Goal: Communication & Community: Answer question/provide support

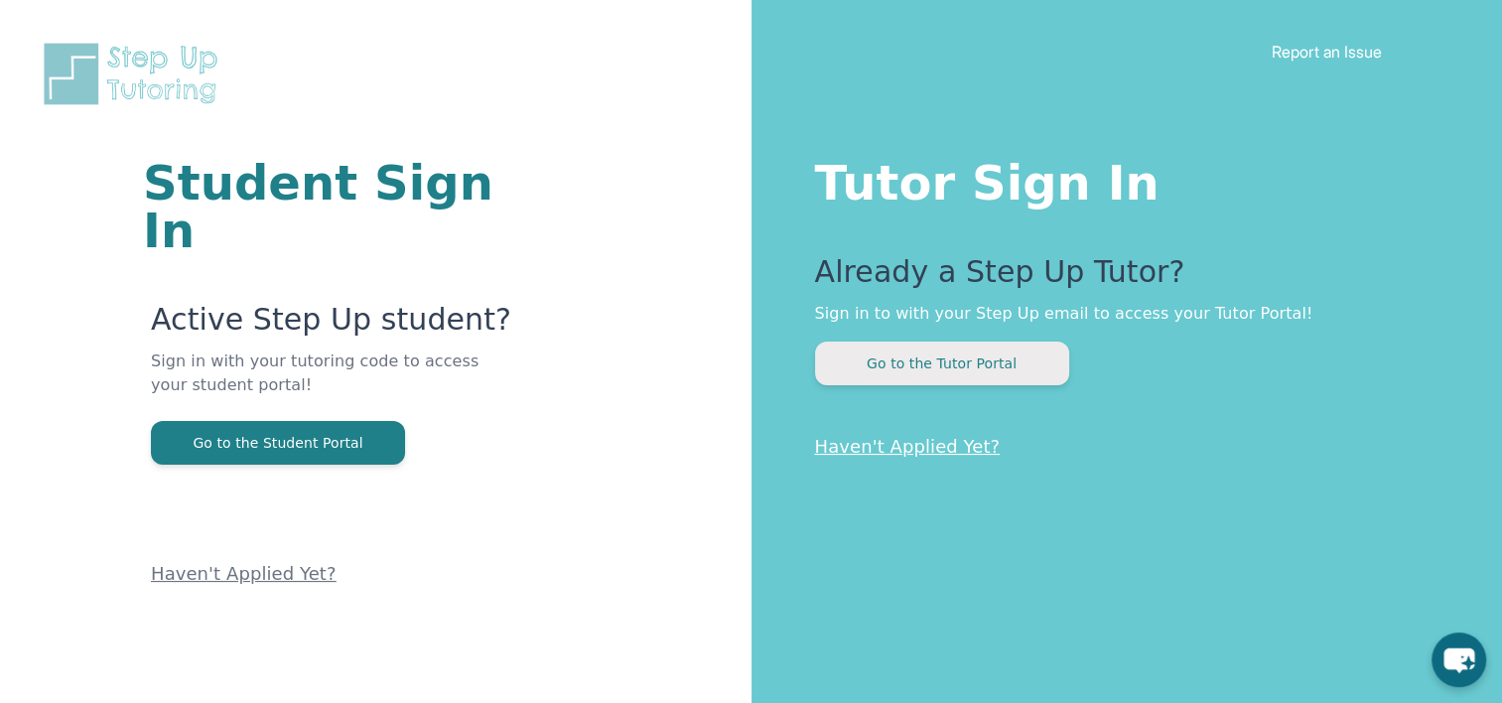
click at [981, 353] on button "Go to the Tutor Portal" at bounding box center [942, 364] width 254 height 44
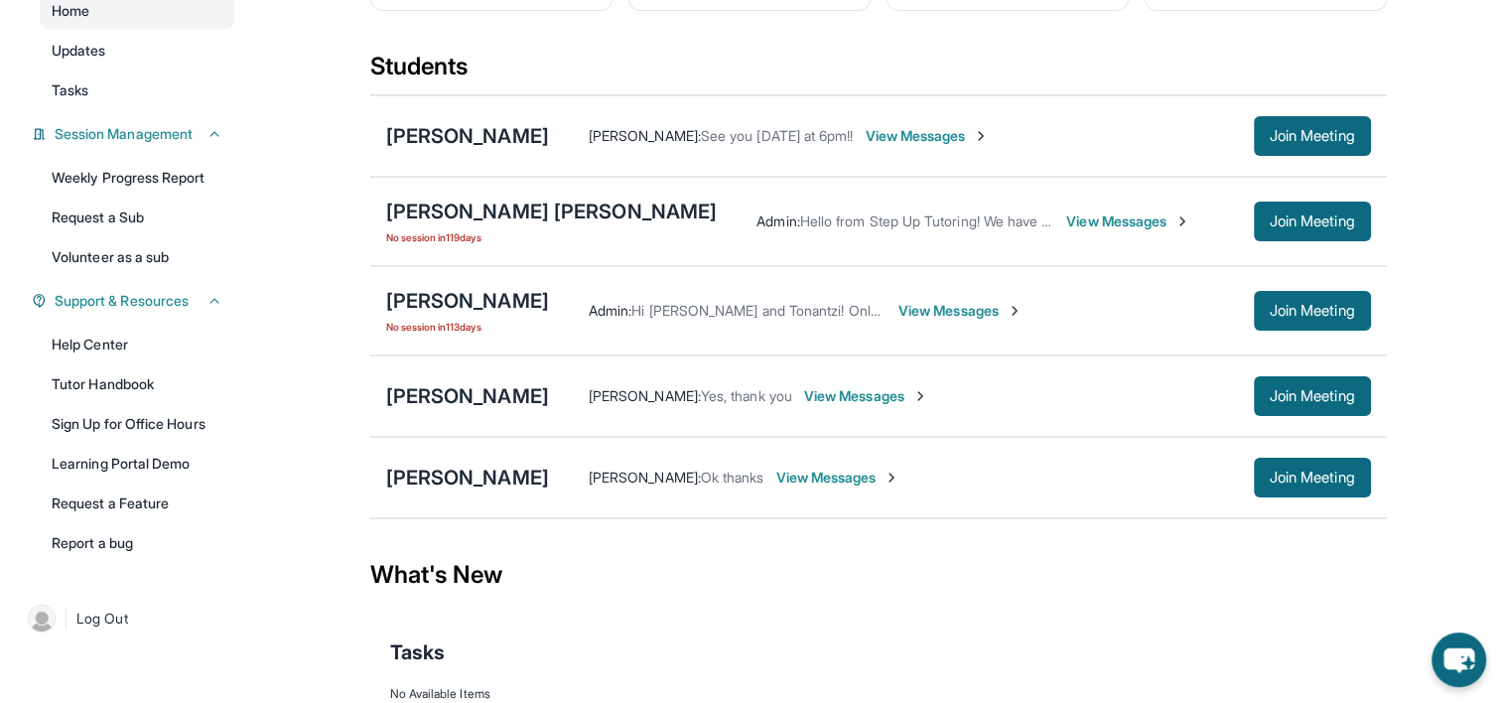
scroll to position [199, 0]
click at [900, 478] on img at bounding box center [892, 477] width 16 height 16
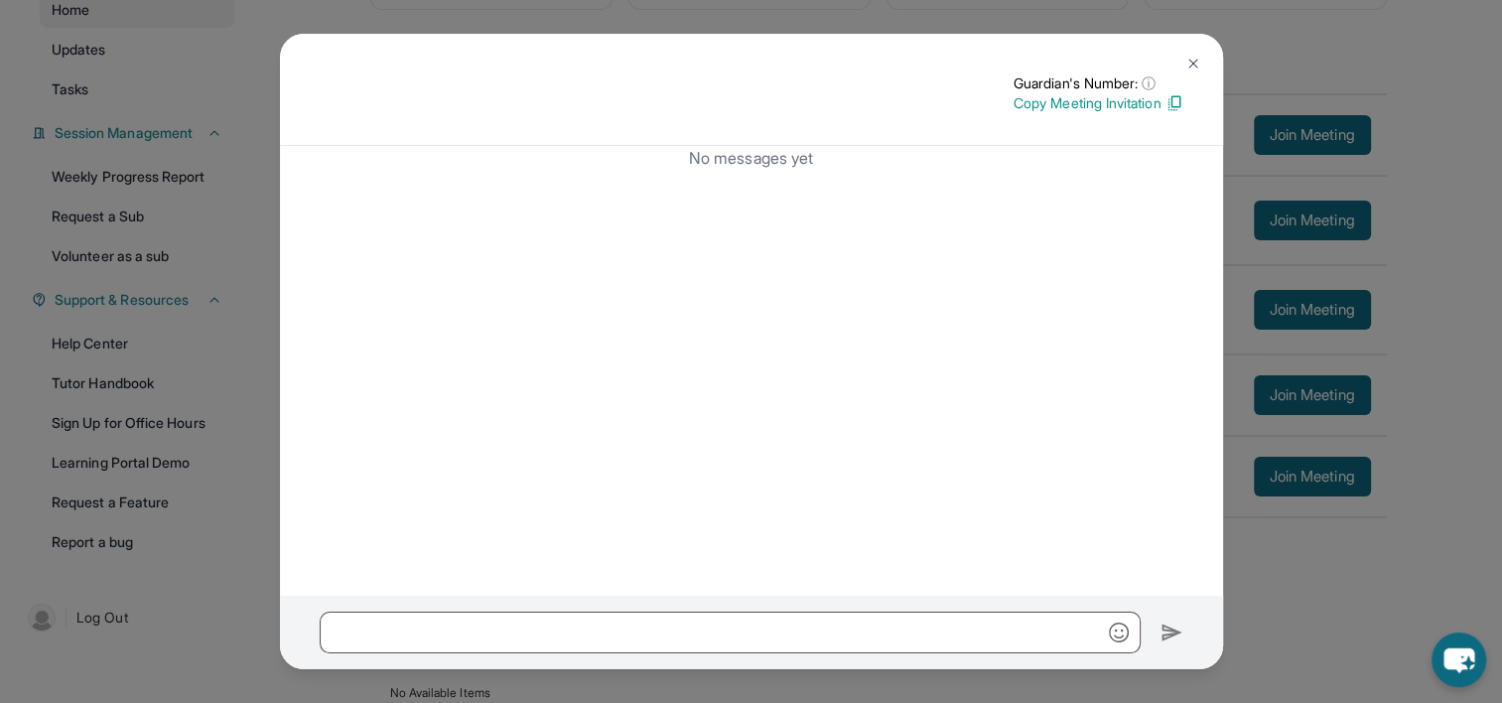
click at [1112, 103] on p "Copy Meeting Invitation" at bounding box center [1099, 103] width 170 height 20
click at [1193, 59] on img at bounding box center [1194, 64] width 16 height 16
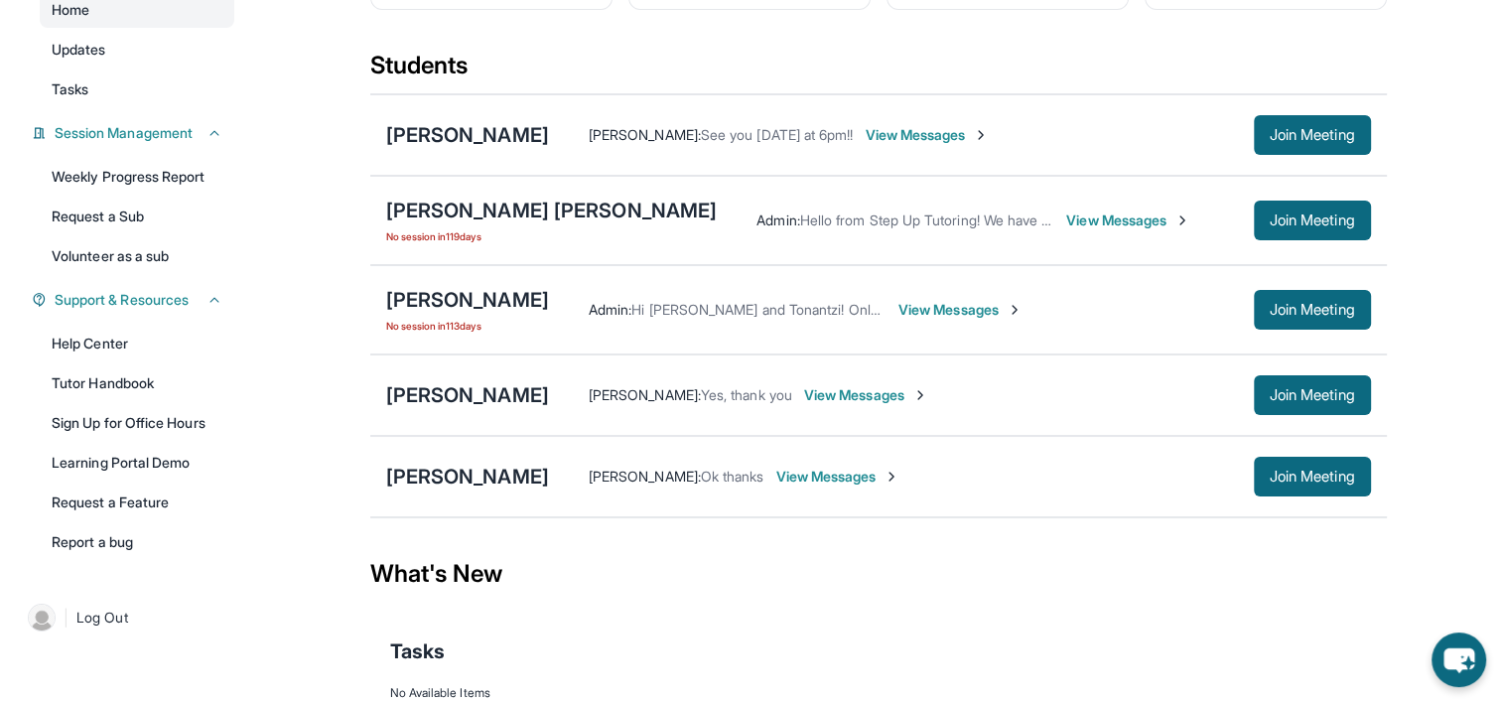
click at [895, 471] on img at bounding box center [892, 477] width 16 height 16
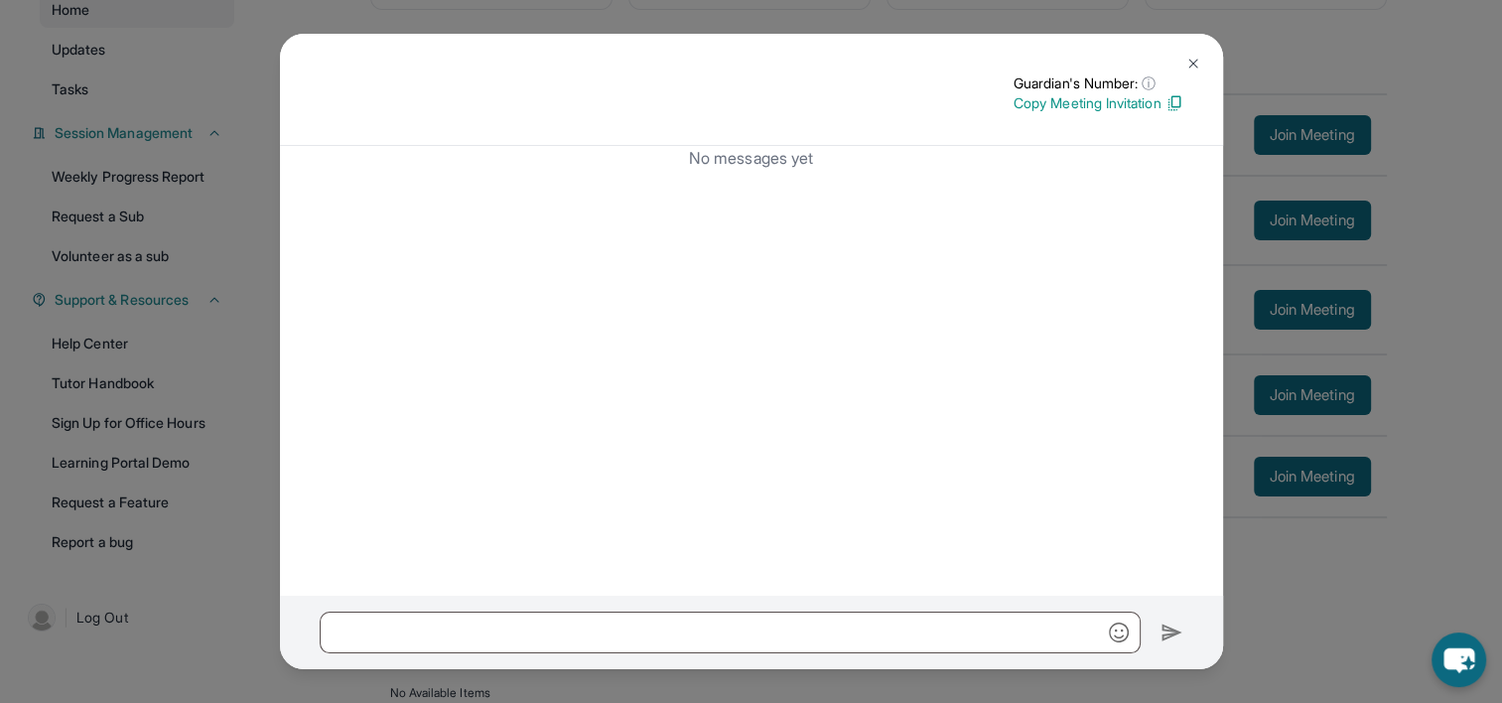
click at [1186, 61] on img at bounding box center [1194, 64] width 16 height 16
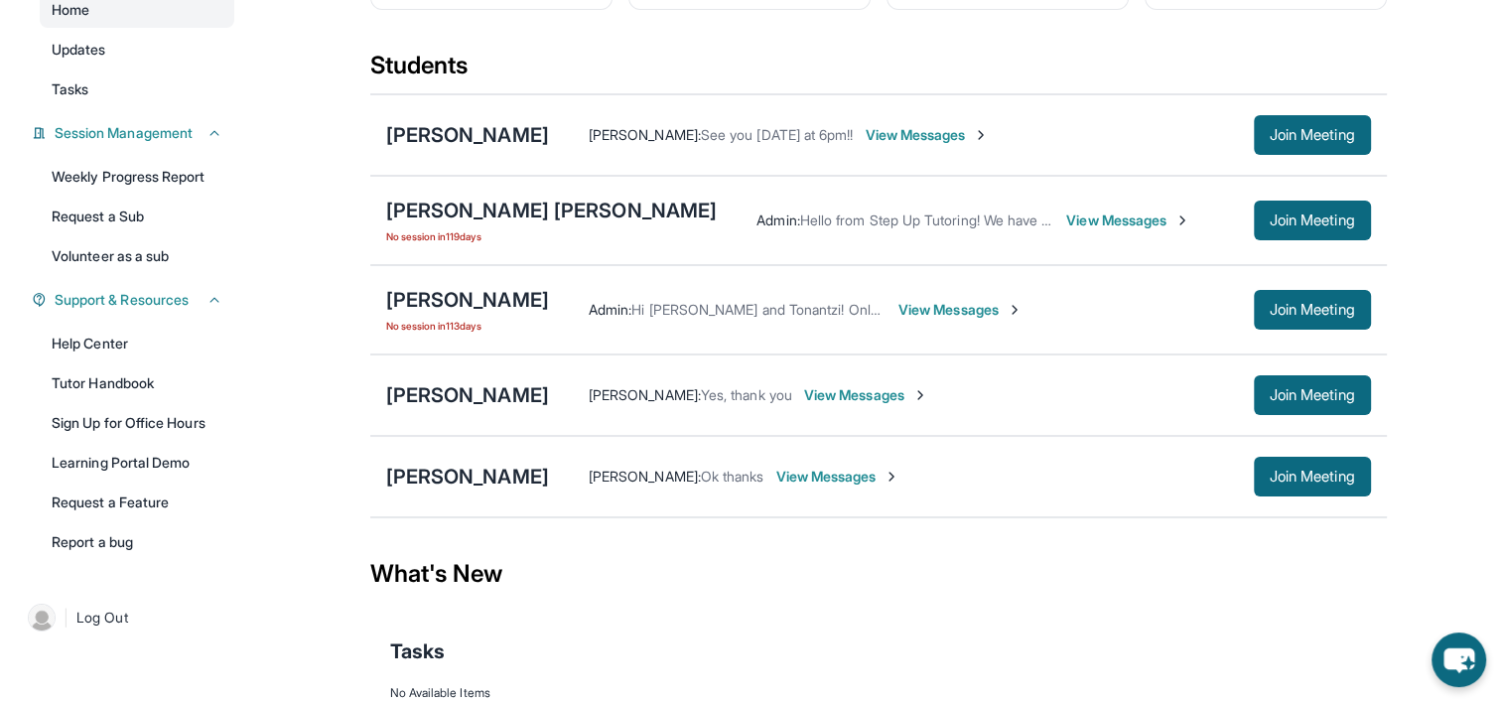
click at [809, 473] on span "View Messages" at bounding box center [838, 477] width 124 height 20
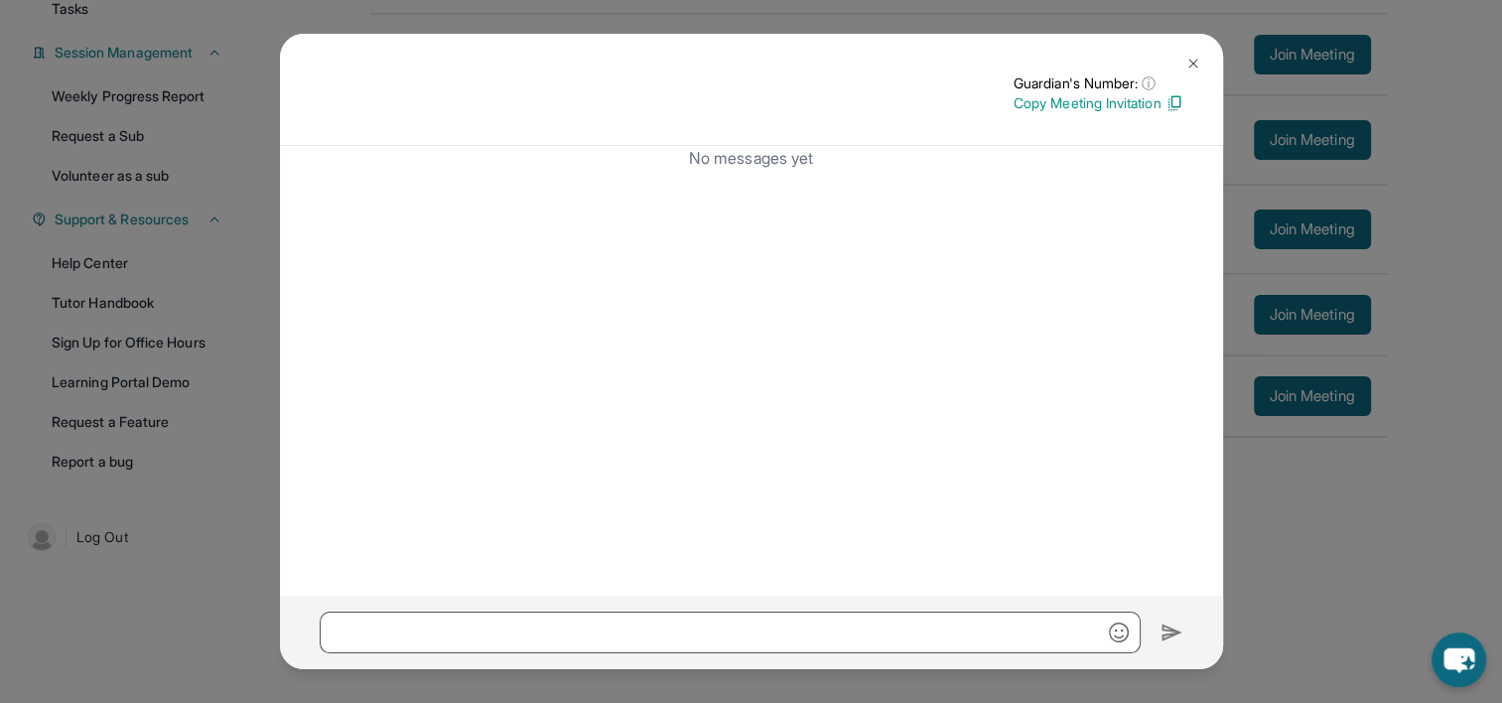
scroll to position [281, 0]
click at [1198, 77] on button at bounding box center [1194, 64] width 40 height 40
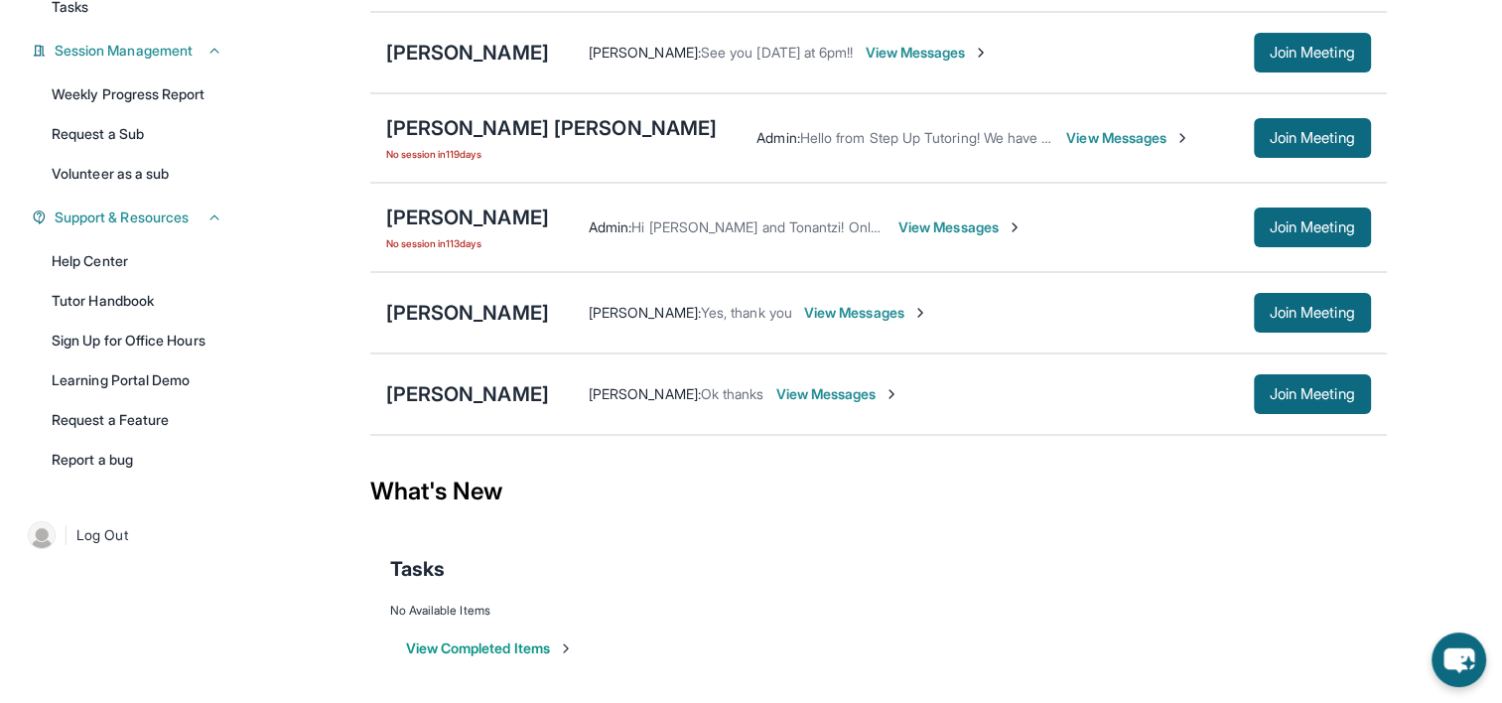
click at [900, 393] on img at bounding box center [892, 394] width 16 height 16
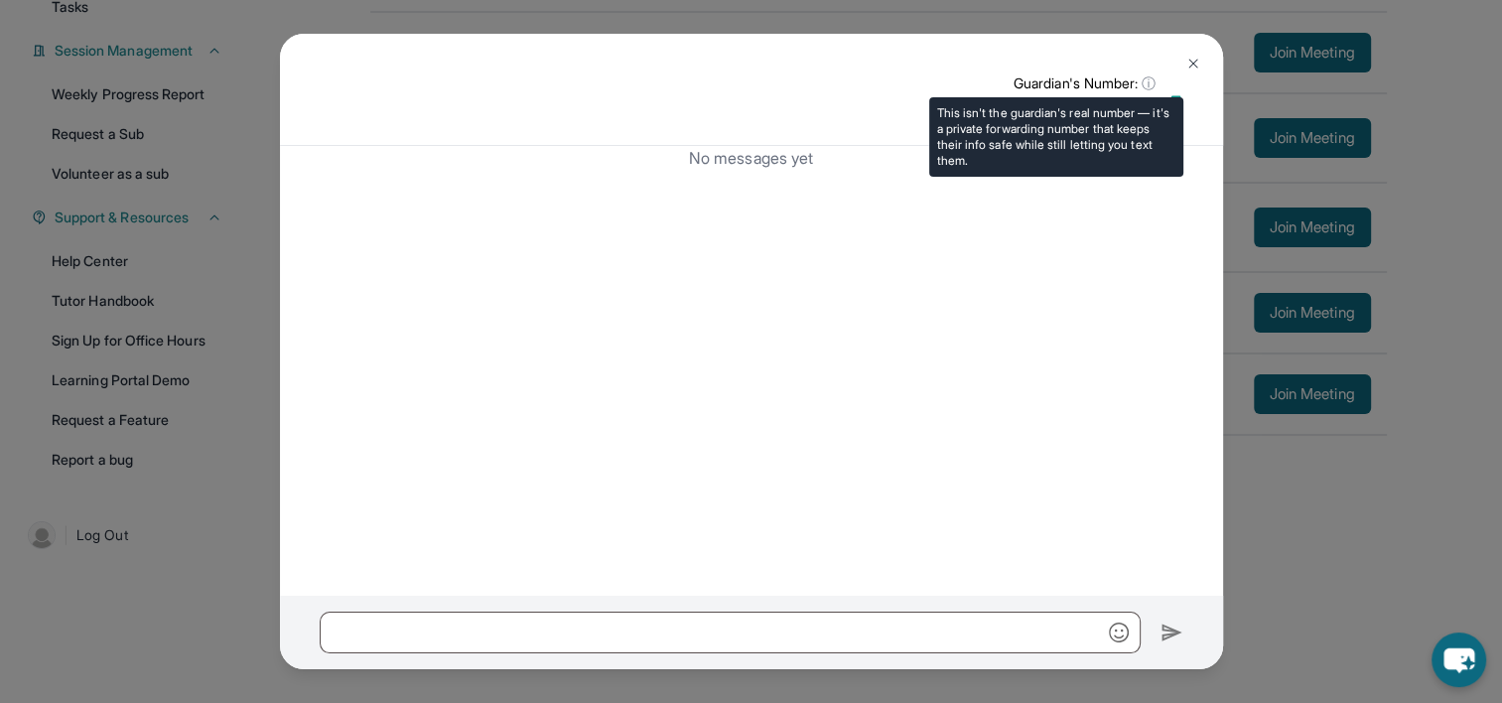
click at [1148, 77] on span "ⓘ" at bounding box center [1149, 83] width 14 height 20
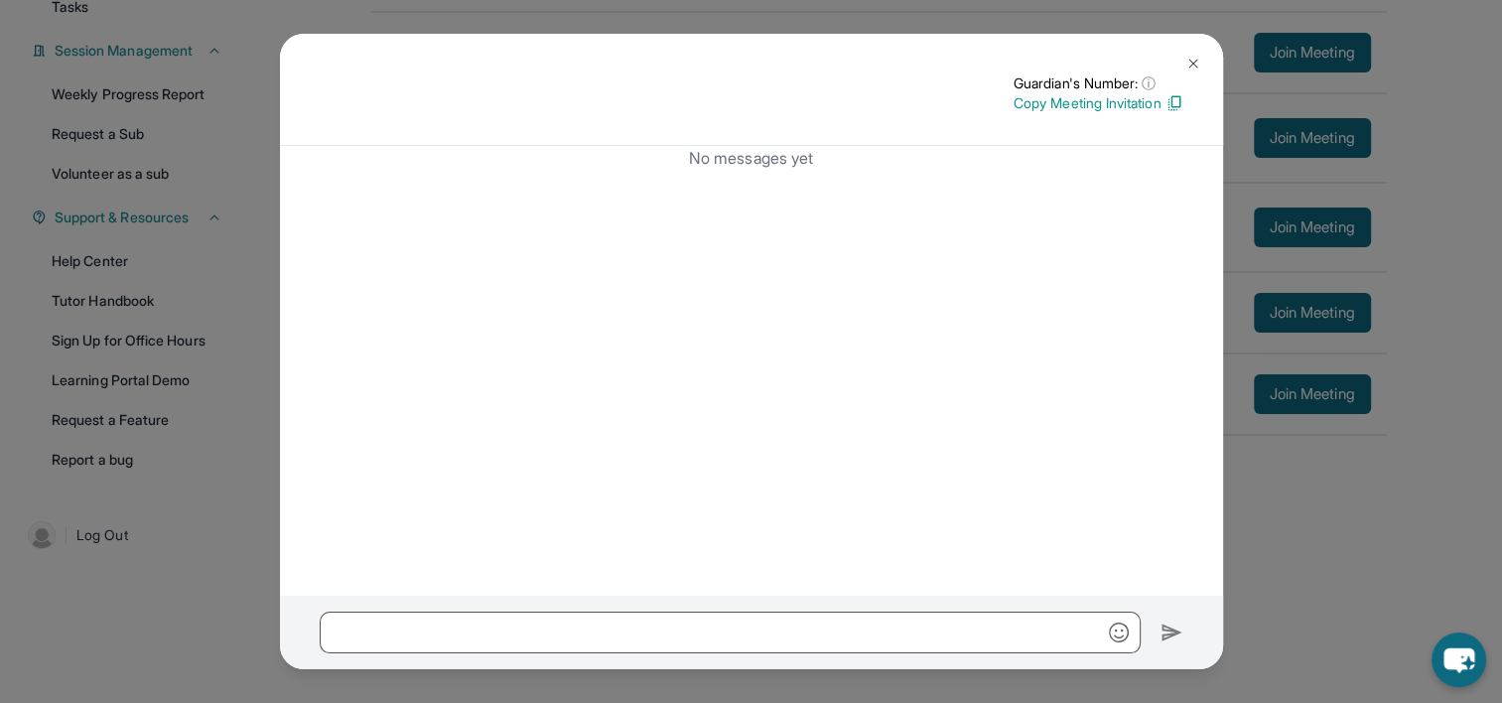
click at [1186, 64] on img at bounding box center [1194, 64] width 16 height 16
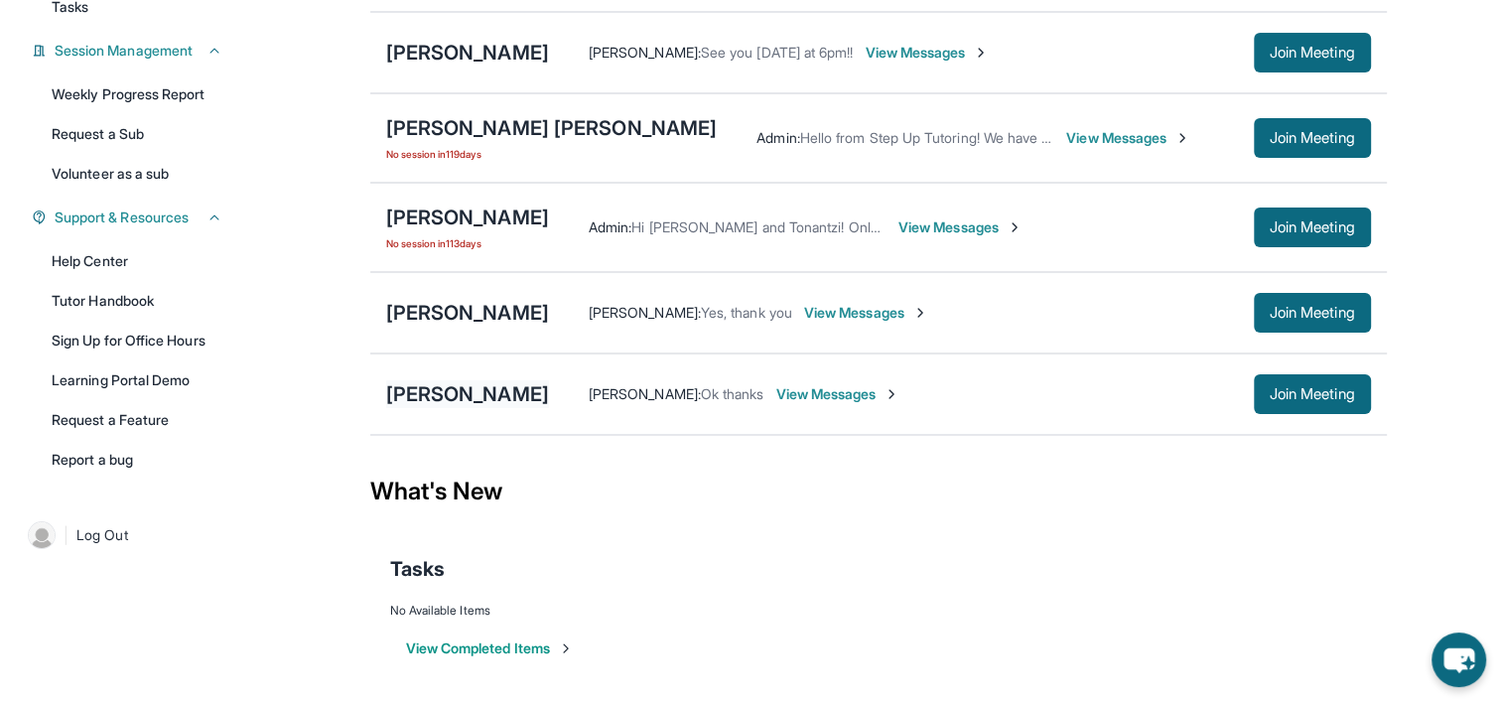
click at [512, 393] on div "[PERSON_NAME]" at bounding box center [467, 394] width 163 height 28
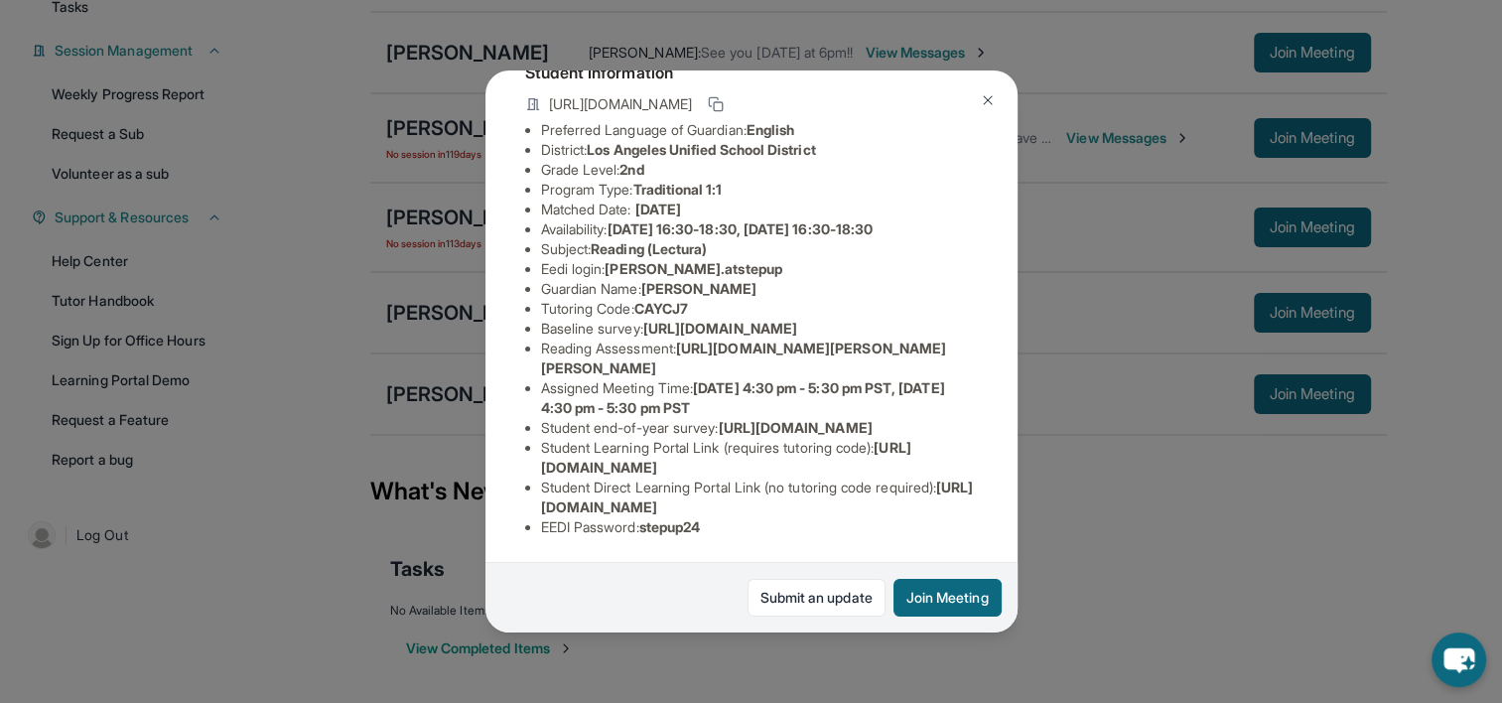
scroll to position [204, 0]
drag, startPoint x: 1025, startPoint y: 393, endPoint x: 1029, endPoint y: 428, distance: 35.0
click at [1029, 428] on div "[PERSON_NAME] Guardian: [PERSON_NAME] Student Information [URL][DOMAIN_NAME] Pr…" at bounding box center [751, 351] width 1502 height 703
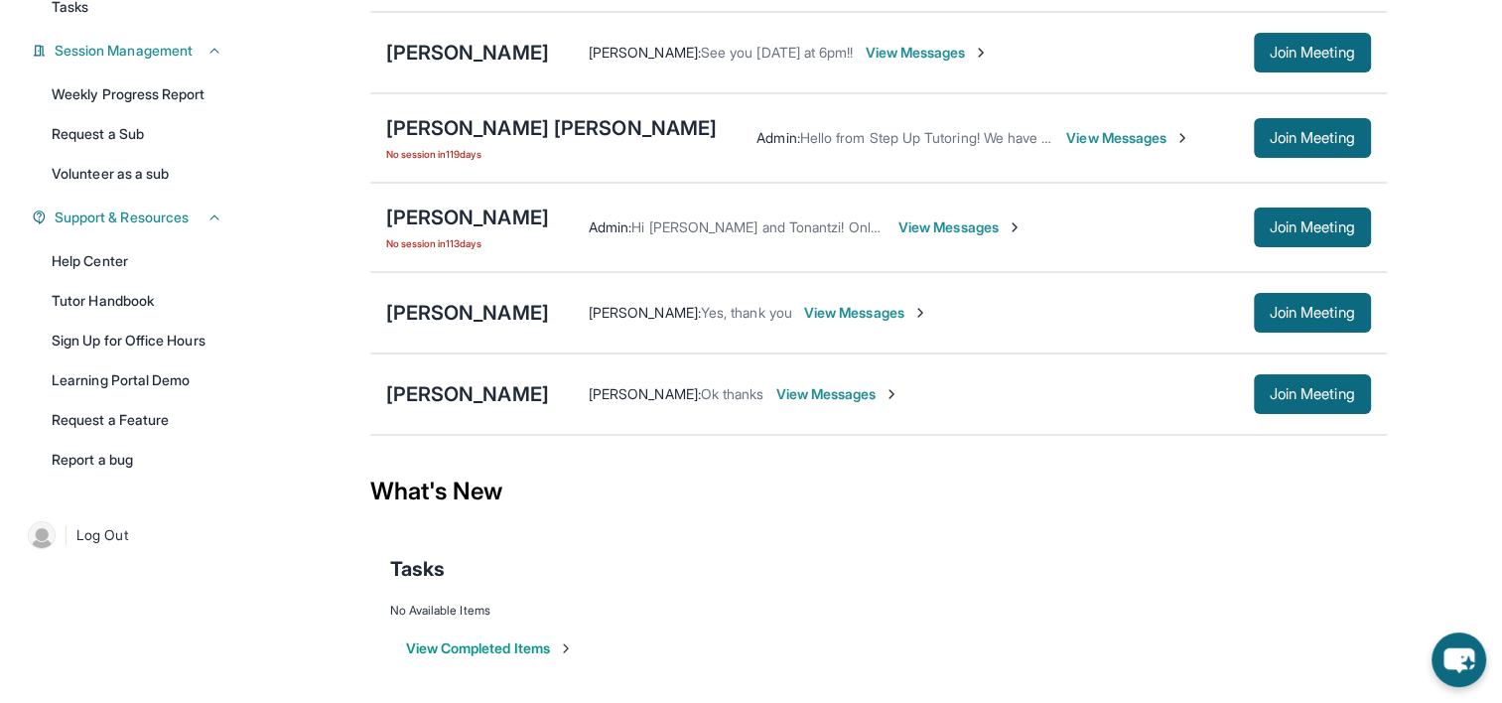
click at [890, 388] on span "View Messages" at bounding box center [838, 394] width 124 height 20
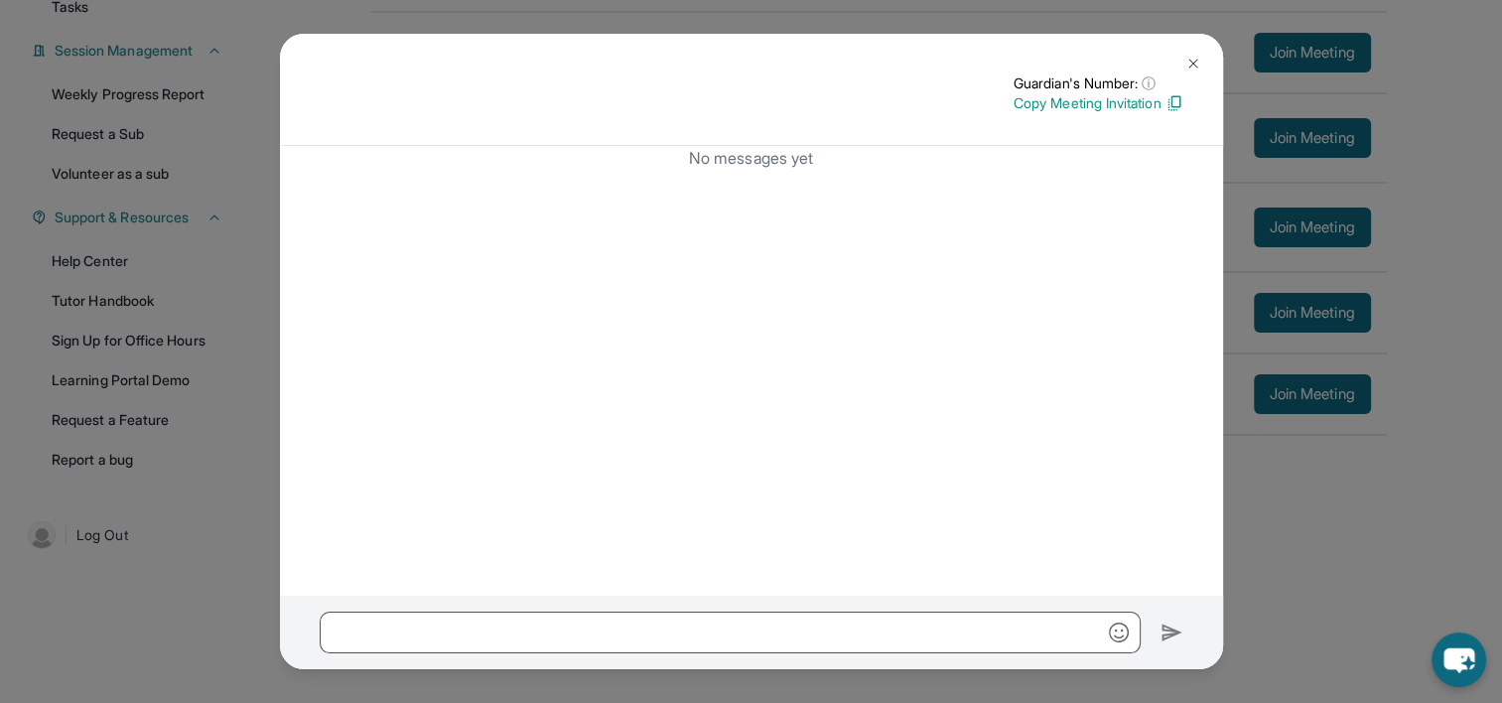
click at [1199, 64] on img at bounding box center [1194, 64] width 16 height 16
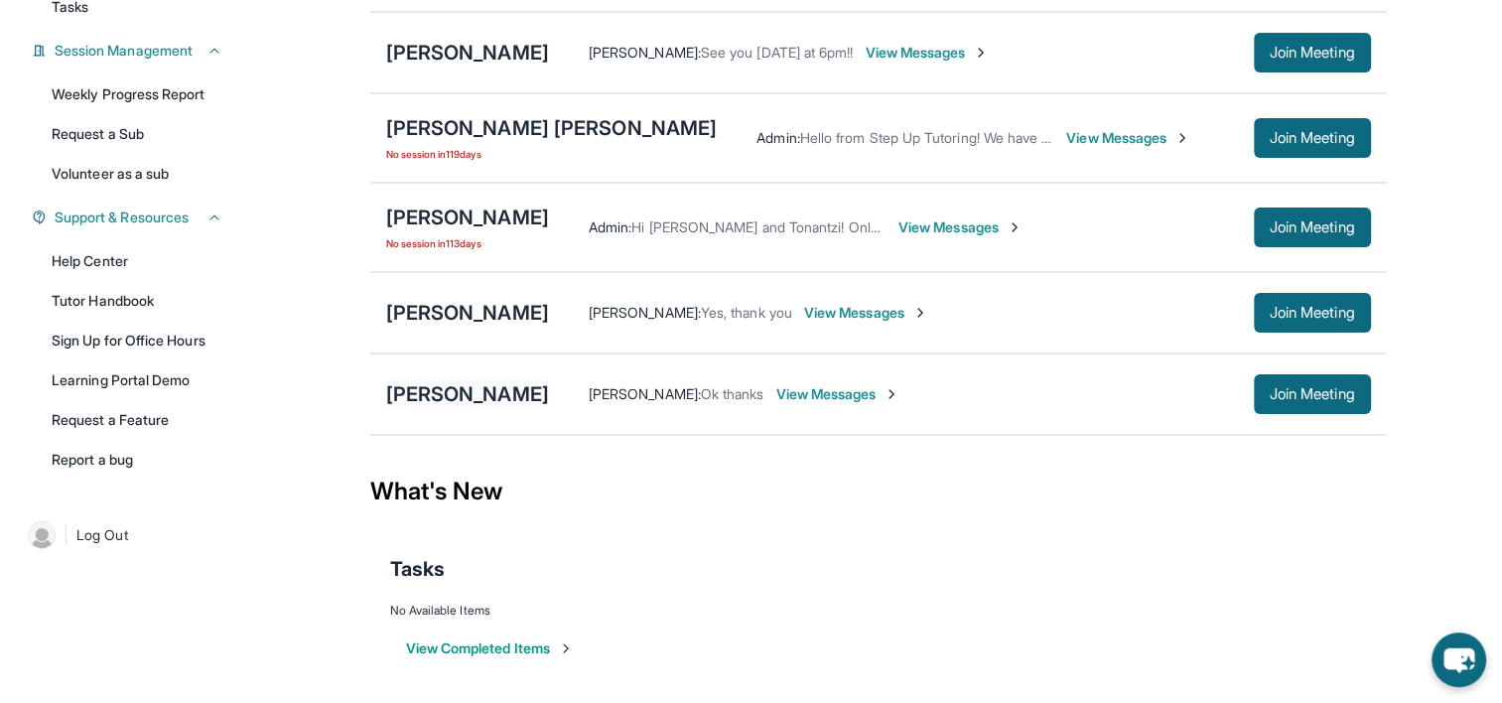
click at [528, 389] on div "[PERSON_NAME]" at bounding box center [467, 394] width 163 height 28
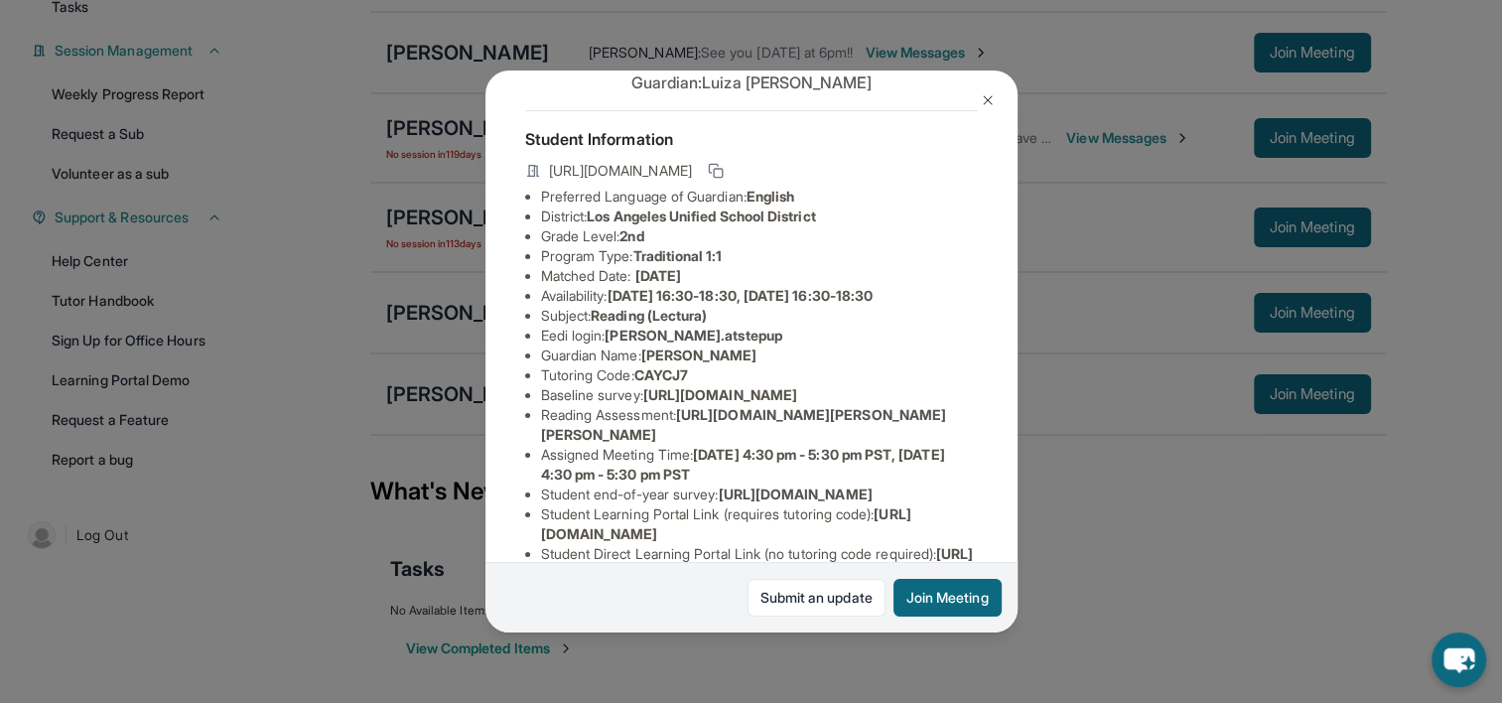
scroll to position [67, 0]
click at [724, 180] on icon at bounding box center [716, 172] width 16 height 16
click at [981, 95] on img at bounding box center [988, 100] width 16 height 16
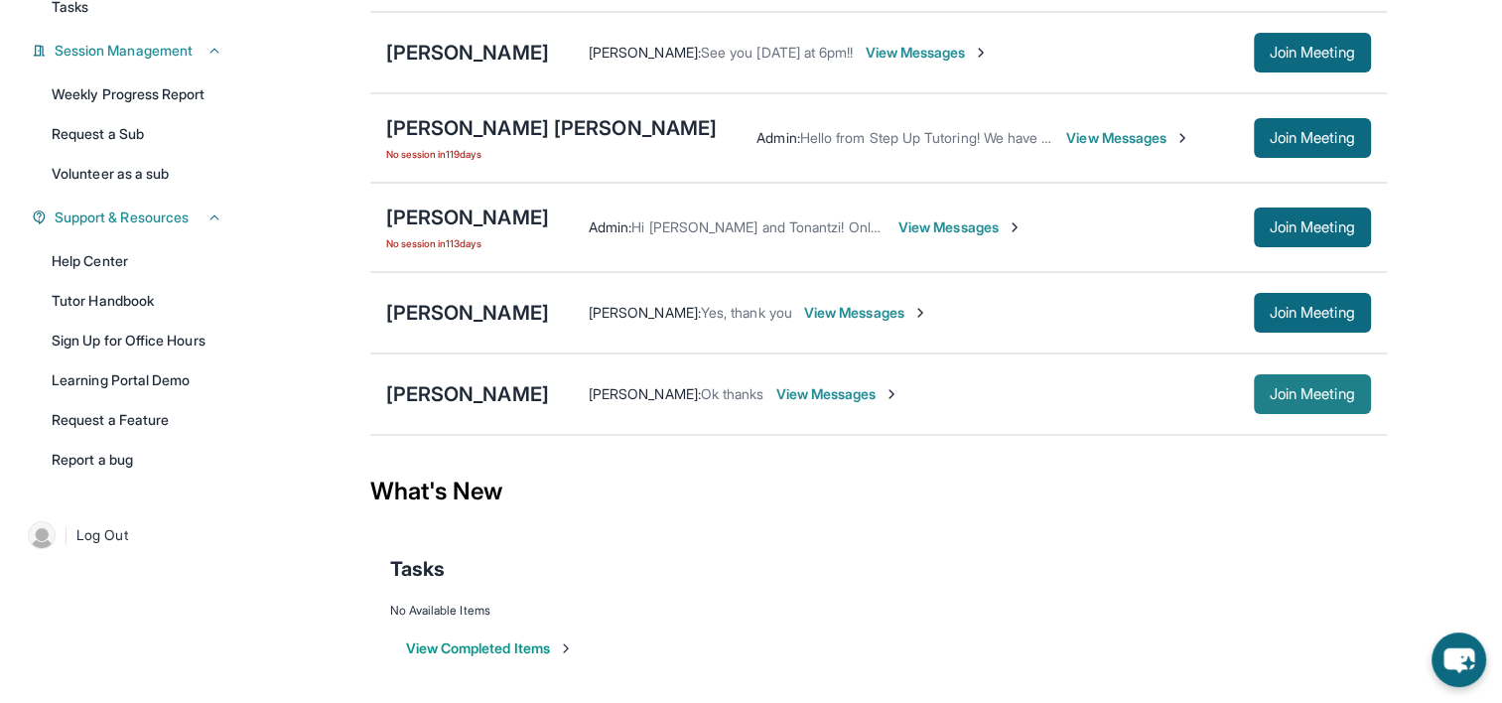
click at [1312, 393] on span "Join Meeting" at bounding box center [1312, 394] width 85 height 12
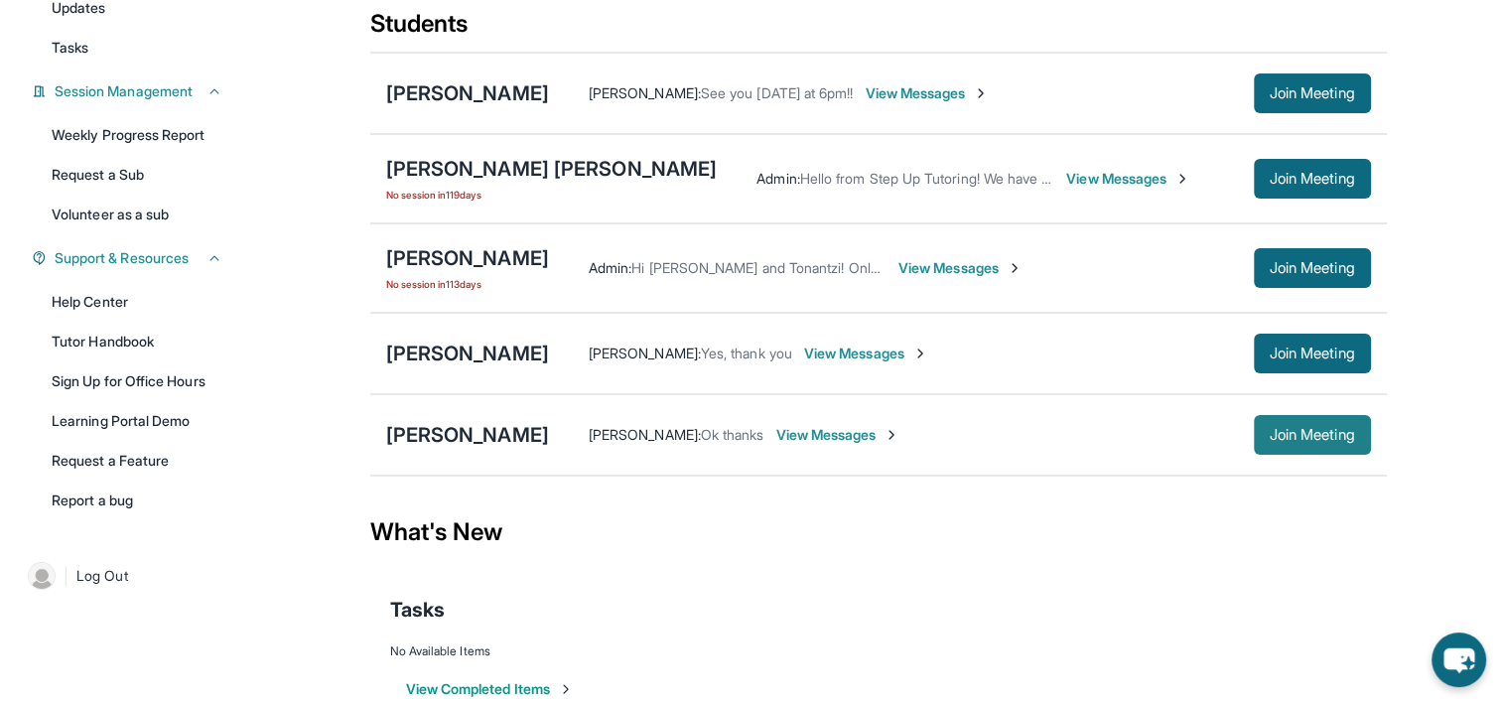
scroll to position [242, 0]
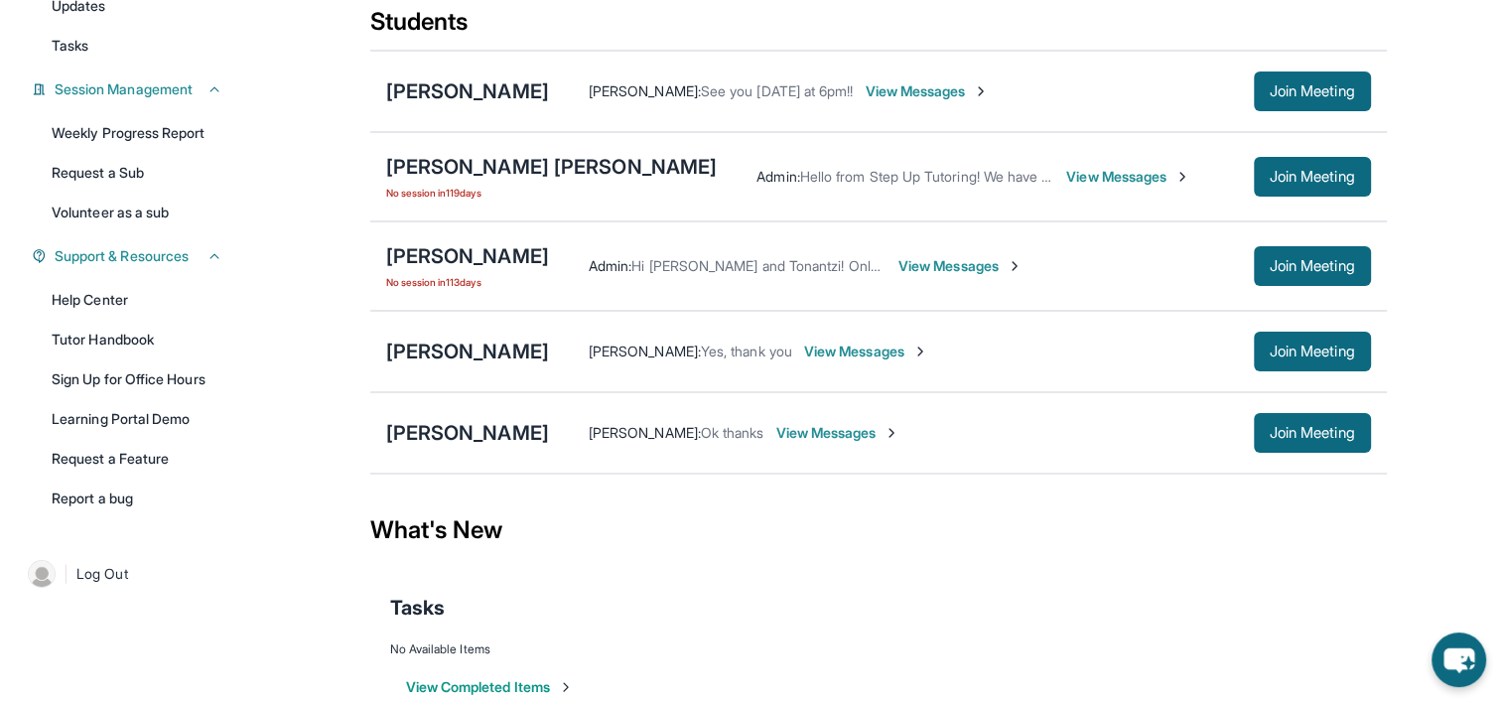
click at [891, 430] on span "View Messages" at bounding box center [838, 433] width 124 height 20
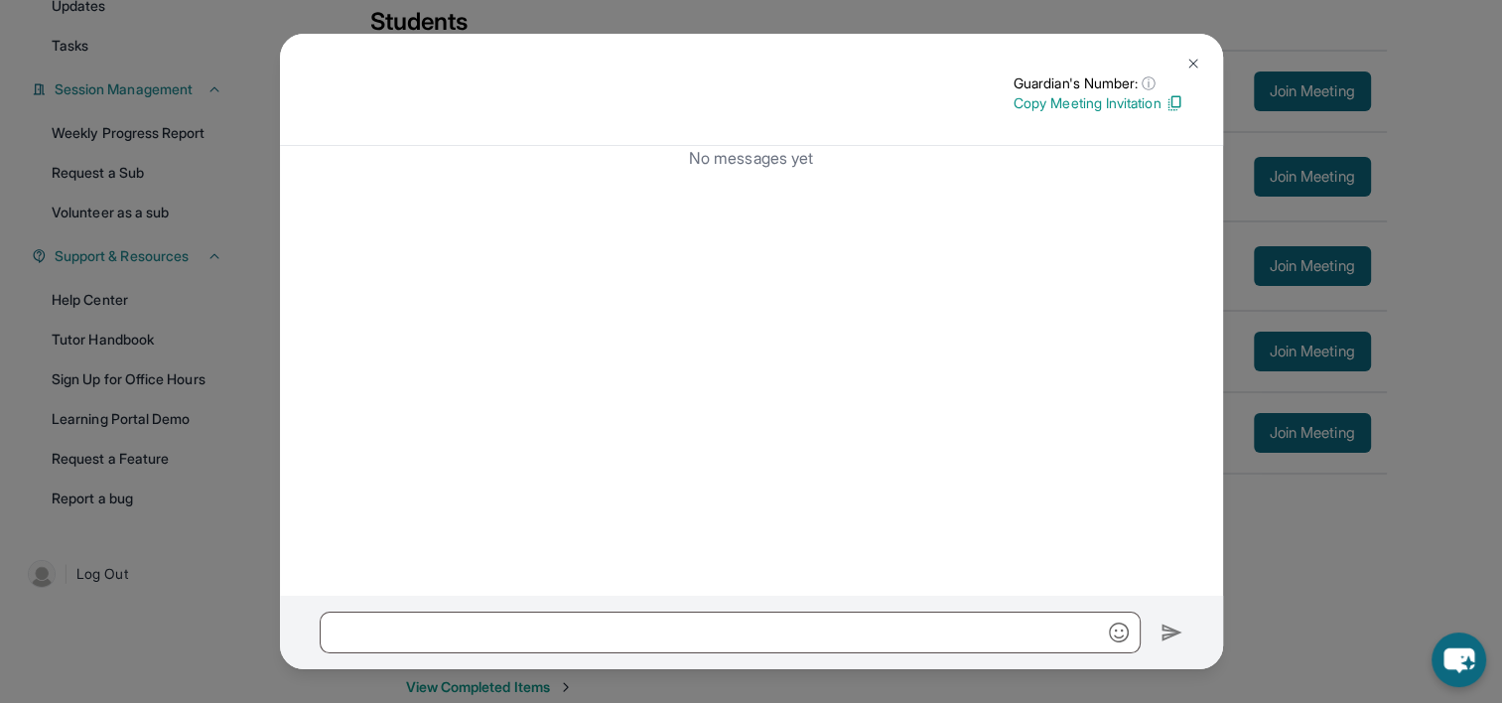
click at [1198, 48] on button at bounding box center [1194, 64] width 40 height 40
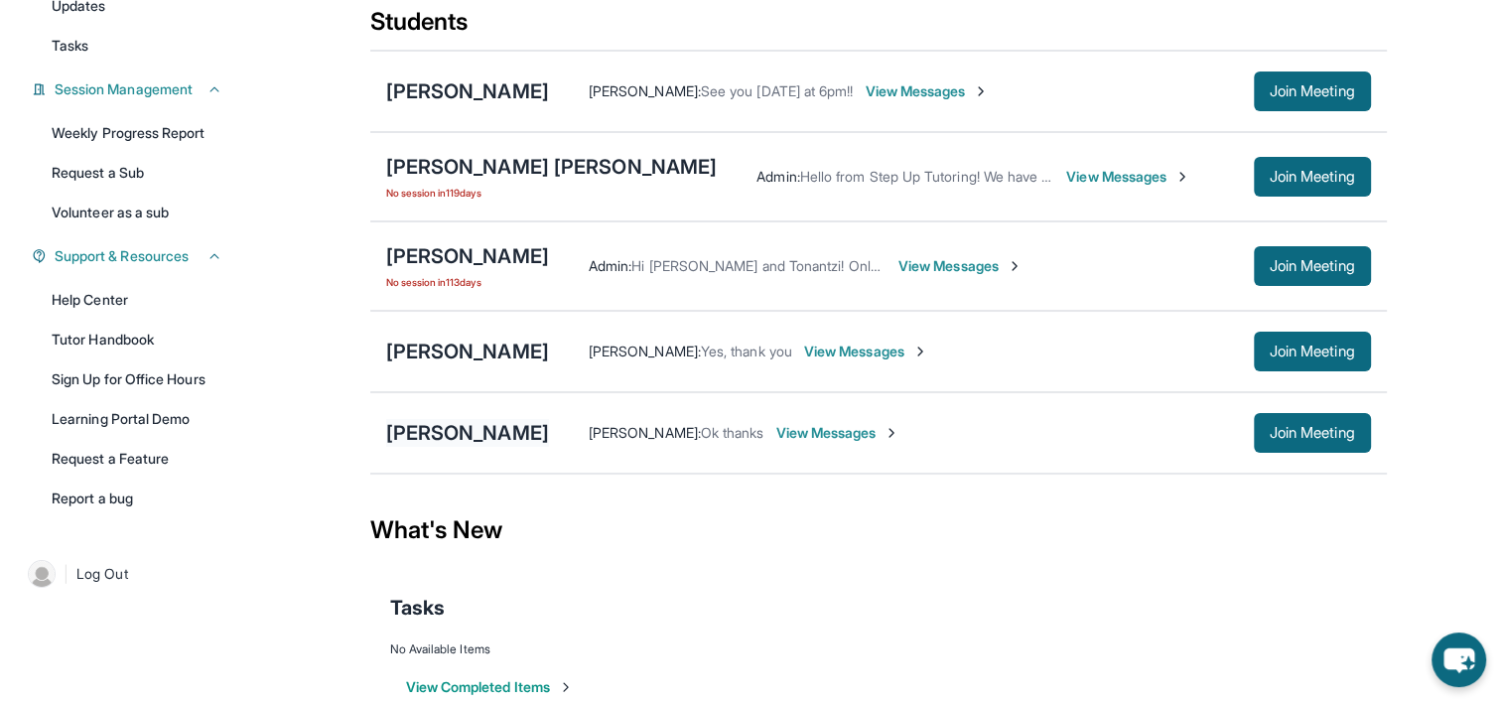
click at [530, 430] on div "[PERSON_NAME]" at bounding box center [467, 433] width 163 height 28
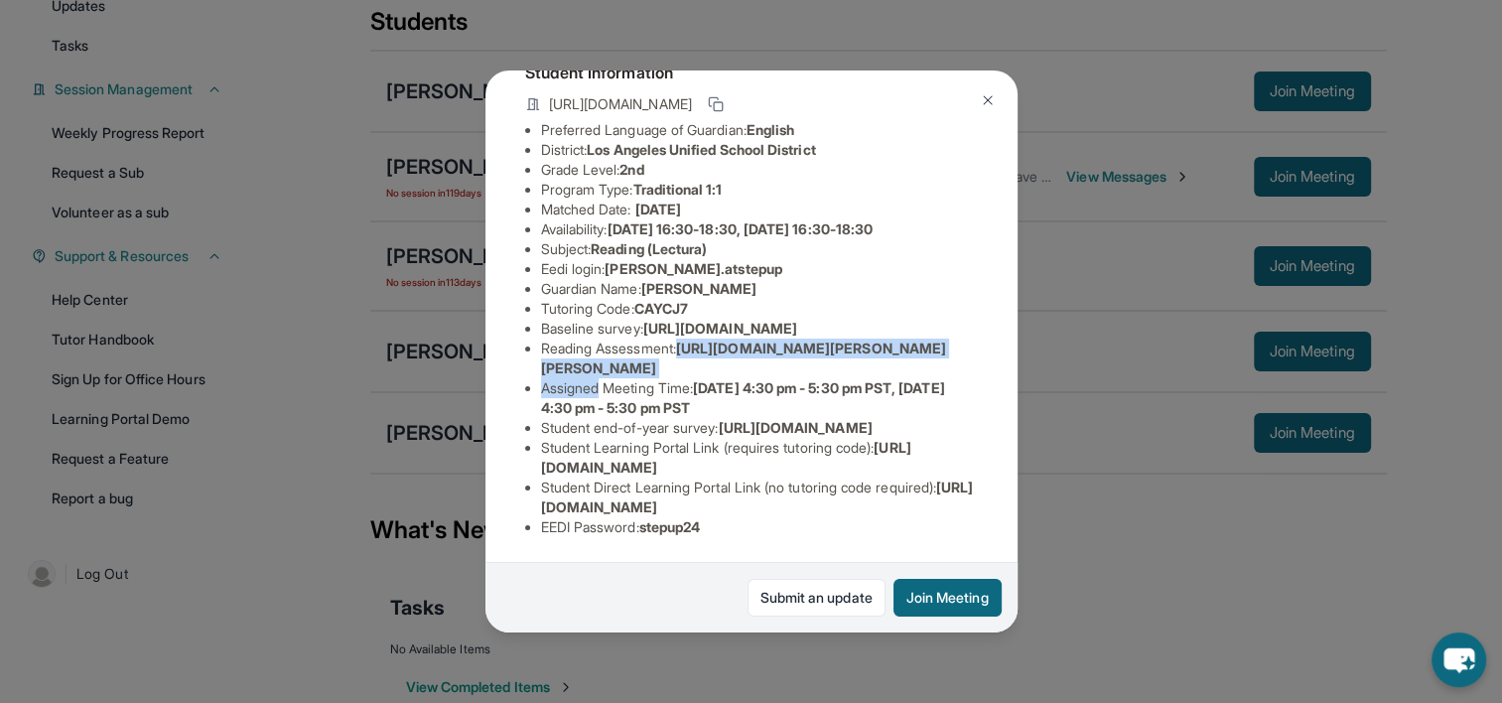
scroll to position [175, 0]
drag, startPoint x: 684, startPoint y: 383, endPoint x: 986, endPoint y: 423, distance: 304.5
click at [978, 378] on li "Reading Assessment : [URL][DOMAIN_NAME][PERSON_NAME][PERSON_NAME]" at bounding box center [759, 359] width 437 height 40
copy li "[URL][DOMAIN_NAME][PERSON_NAME][PERSON_NAME]"
click at [636, 378] on li "Reading Assessment : [URL][DOMAIN_NAME][PERSON_NAME][PERSON_NAME]" at bounding box center [759, 359] width 437 height 40
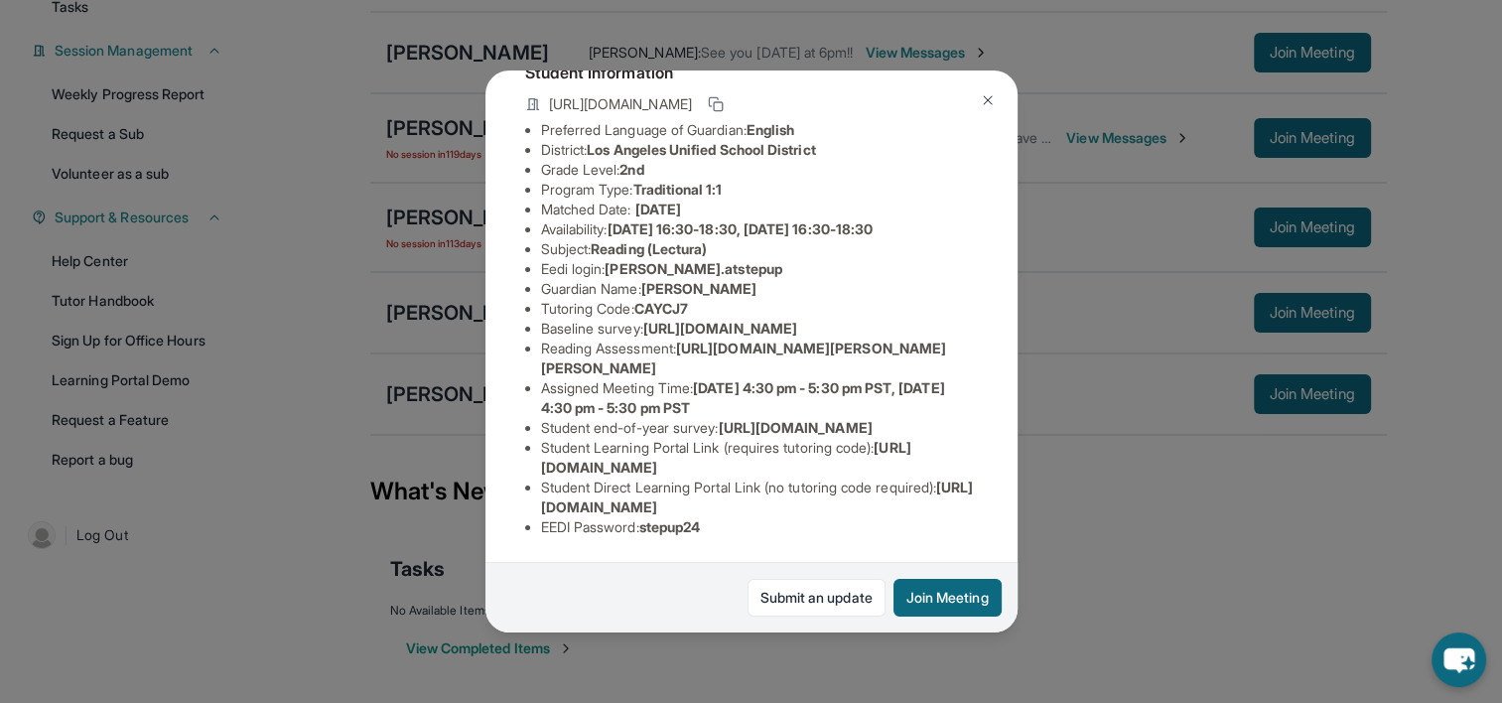
scroll to position [243, 0]
click at [1020, 658] on div "[PERSON_NAME] Guardian: [PERSON_NAME] Student Information [URL][DOMAIN_NAME] Pr…" at bounding box center [751, 351] width 1502 height 703
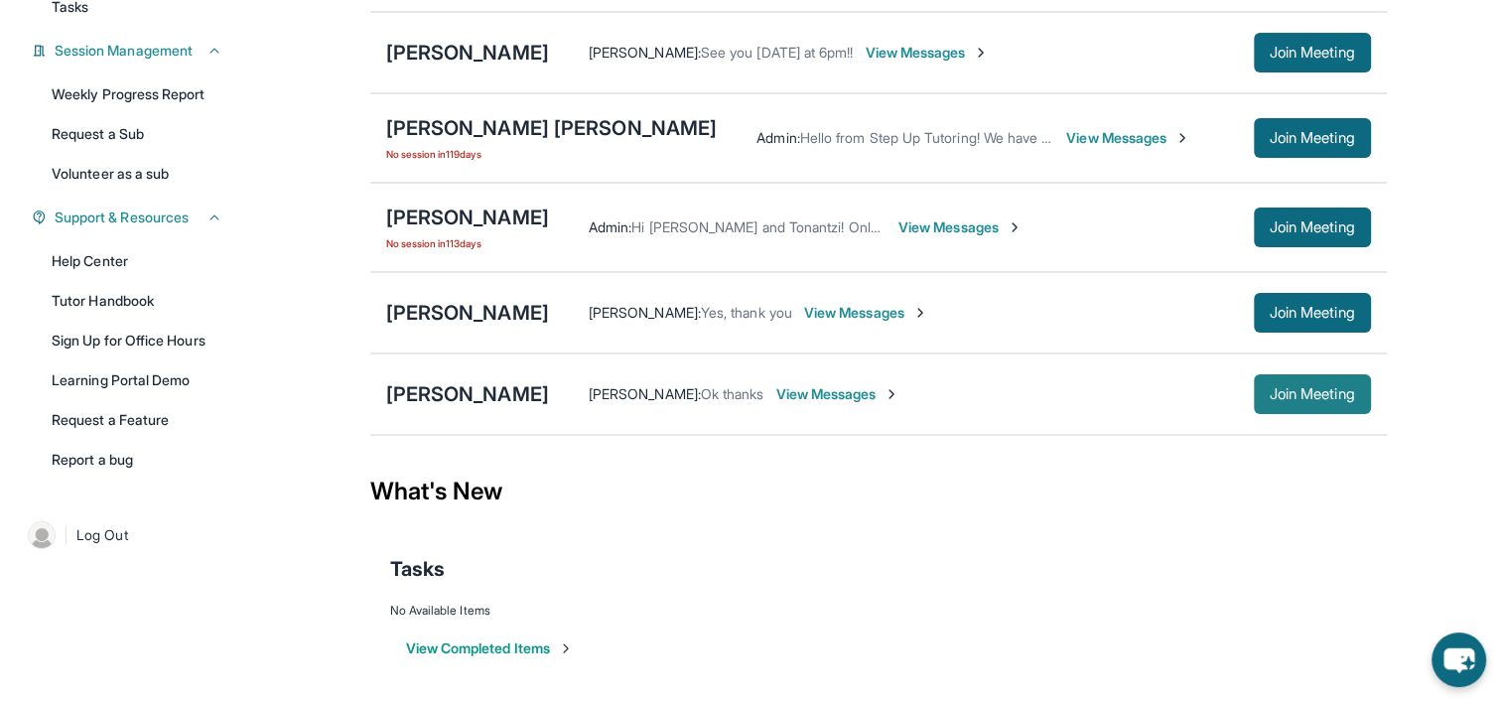
click at [1284, 392] on span "Join Meeting" at bounding box center [1312, 394] width 85 height 12
click at [973, 45] on img at bounding box center [981, 53] width 16 height 16
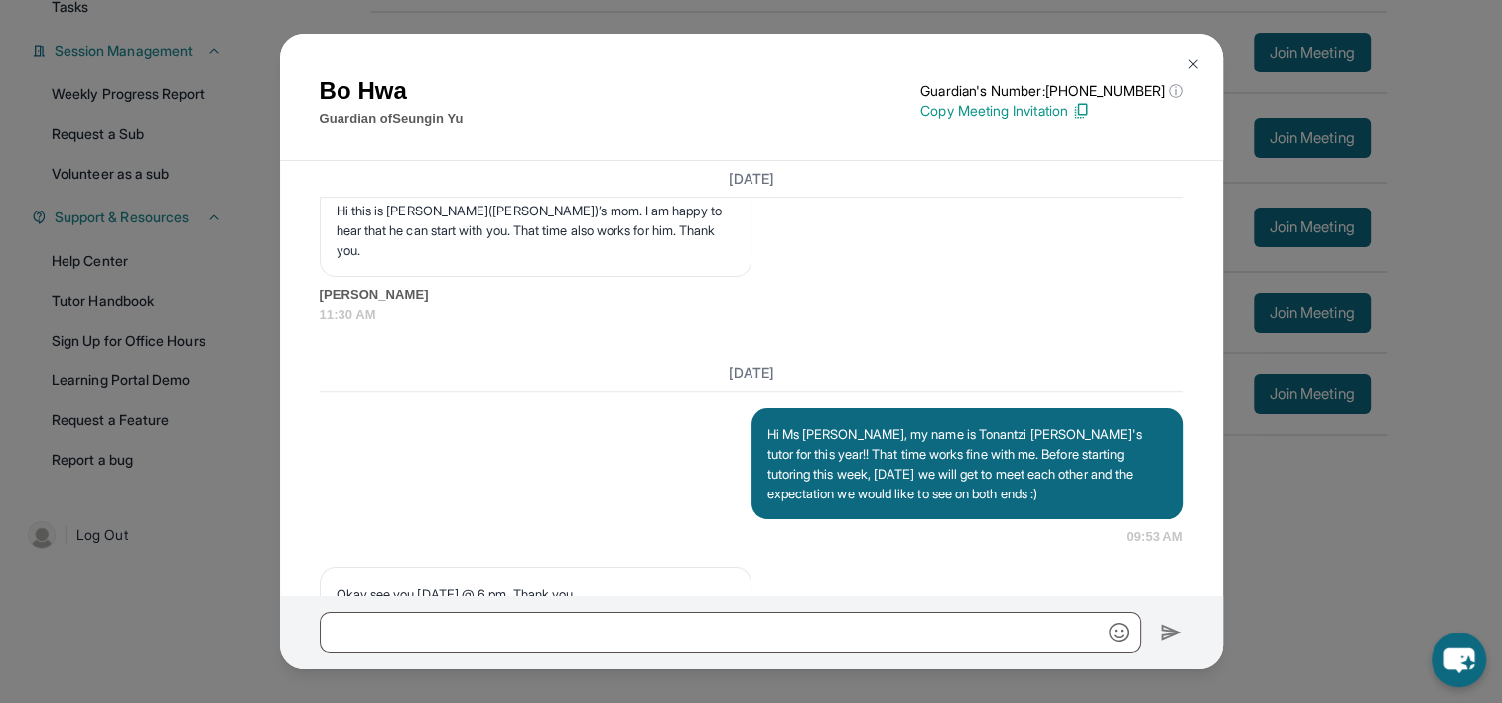
scroll to position [1663, 0]
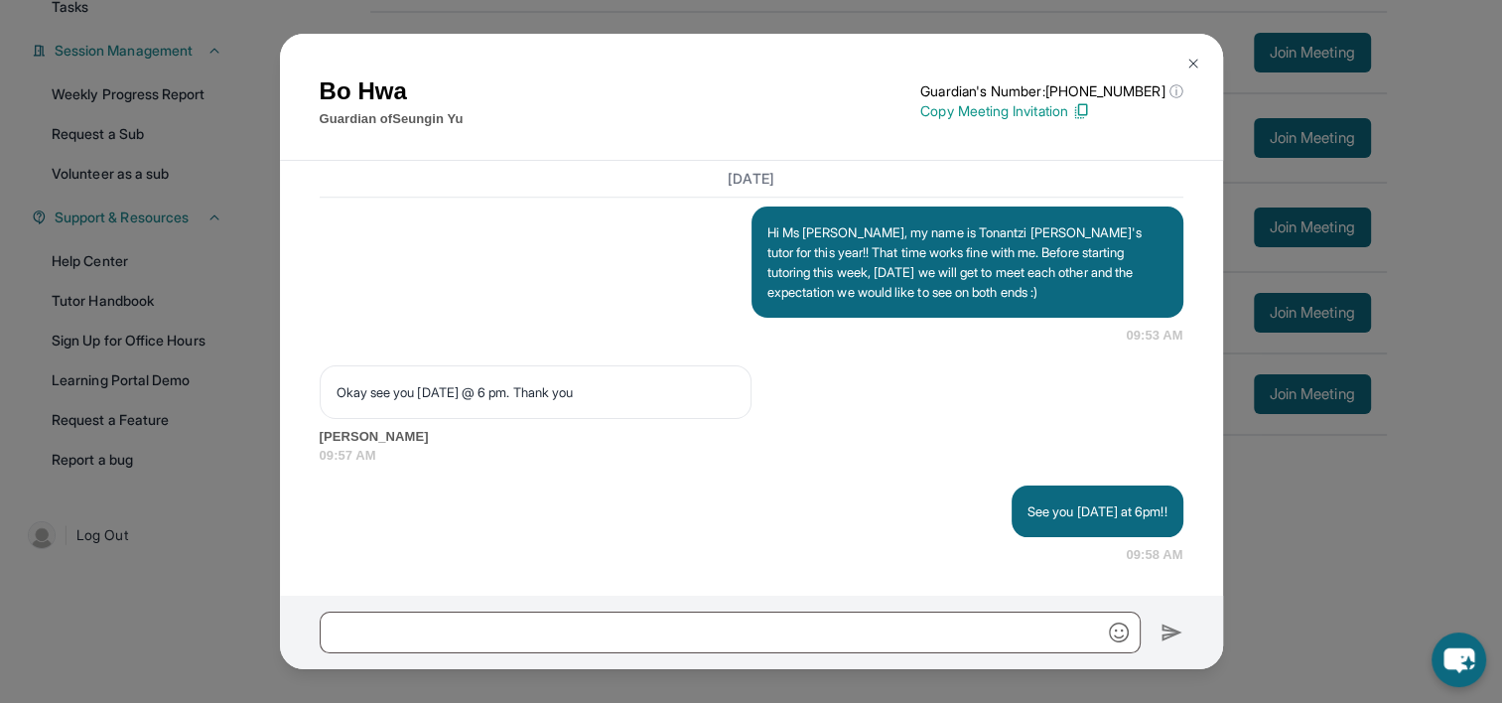
click at [1194, 51] on button at bounding box center [1194, 64] width 40 height 40
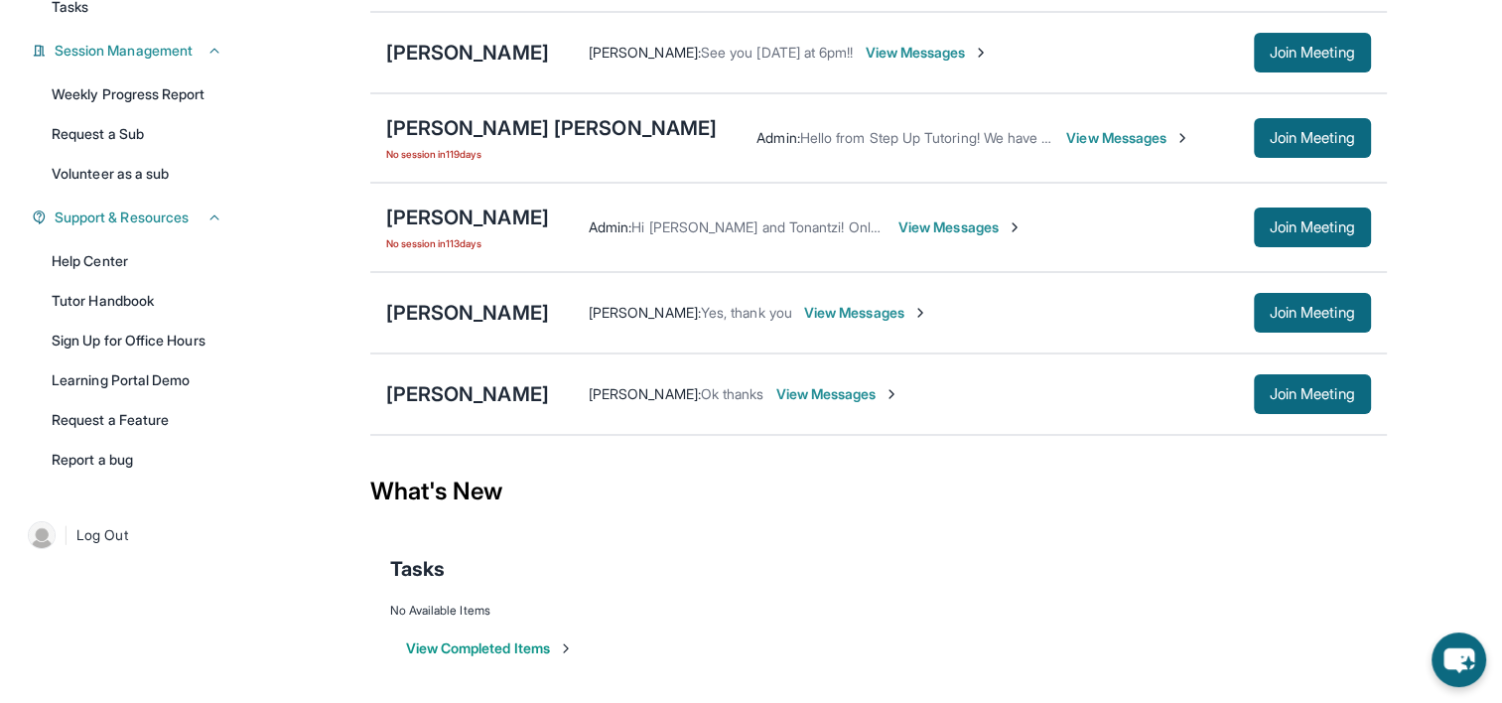
click at [928, 313] on img at bounding box center [921, 313] width 16 height 16
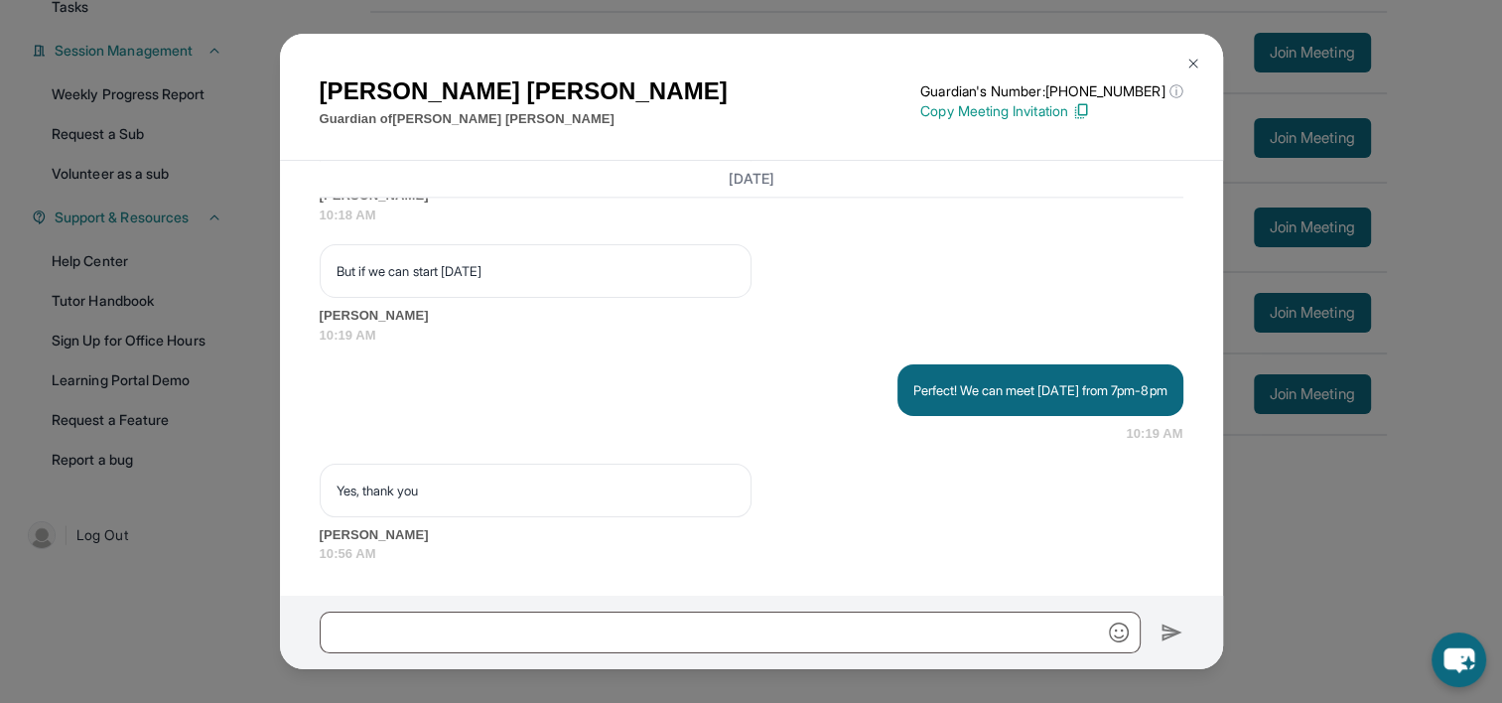
scroll to position [2754, 0]
click at [1192, 52] on button at bounding box center [1194, 64] width 40 height 40
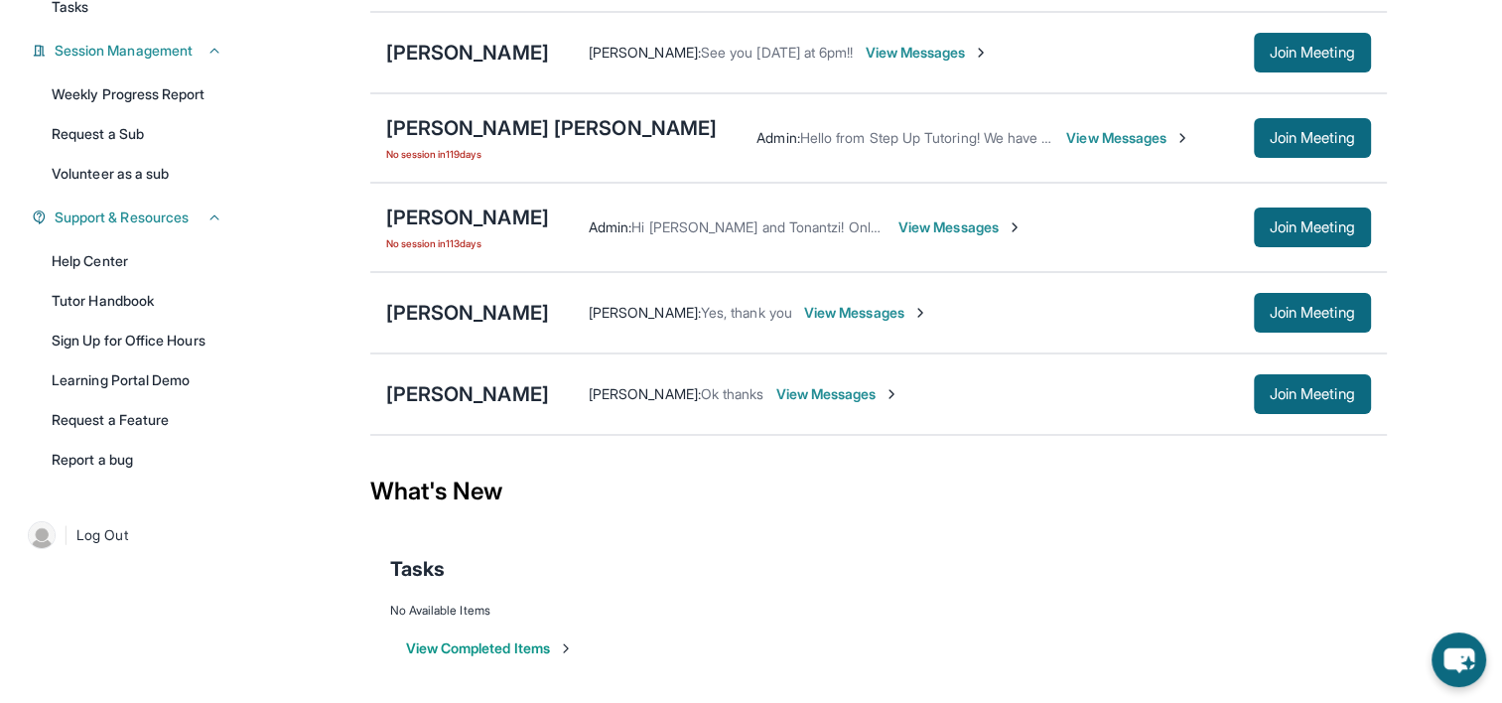
click at [900, 388] on img at bounding box center [892, 394] width 16 height 16
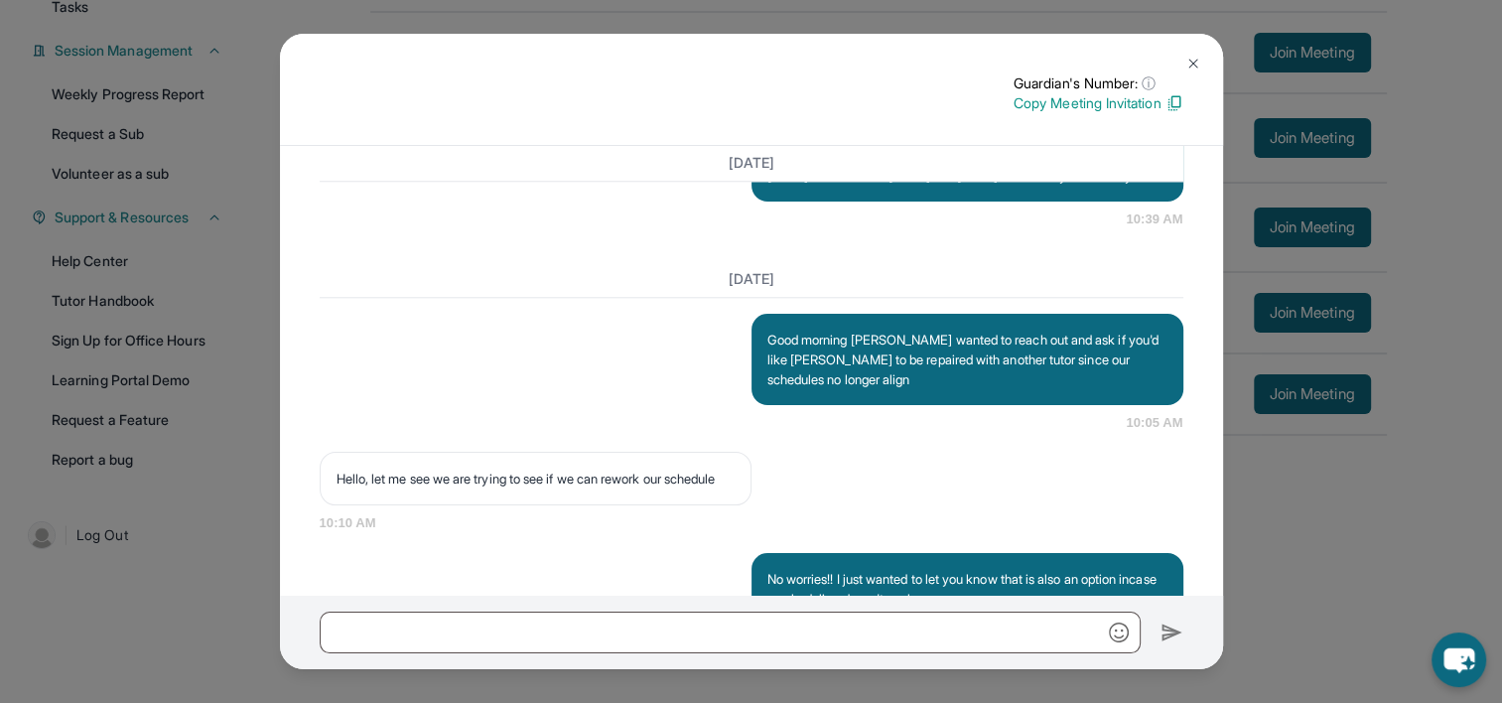
scroll to position [2674, 0]
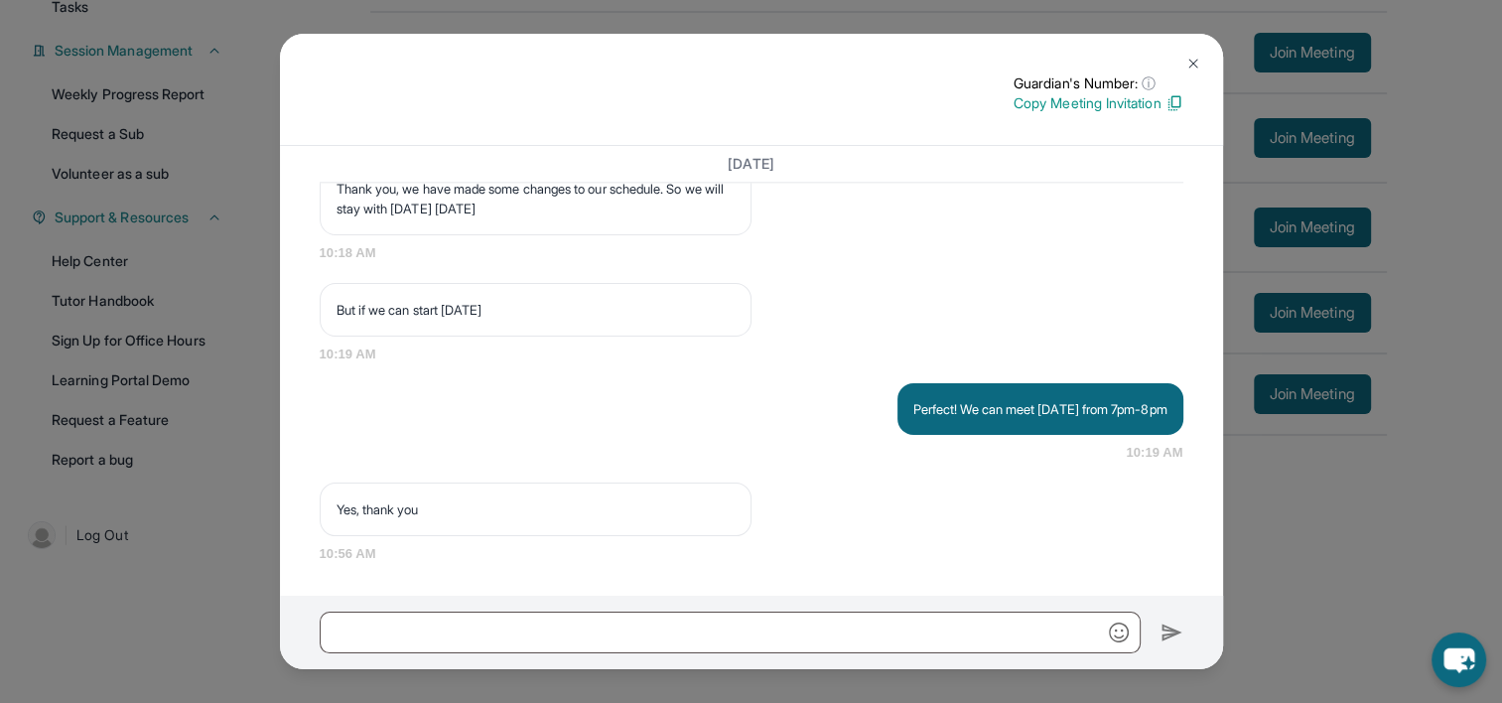
click at [1180, 61] on button at bounding box center [1194, 64] width 40 height 40
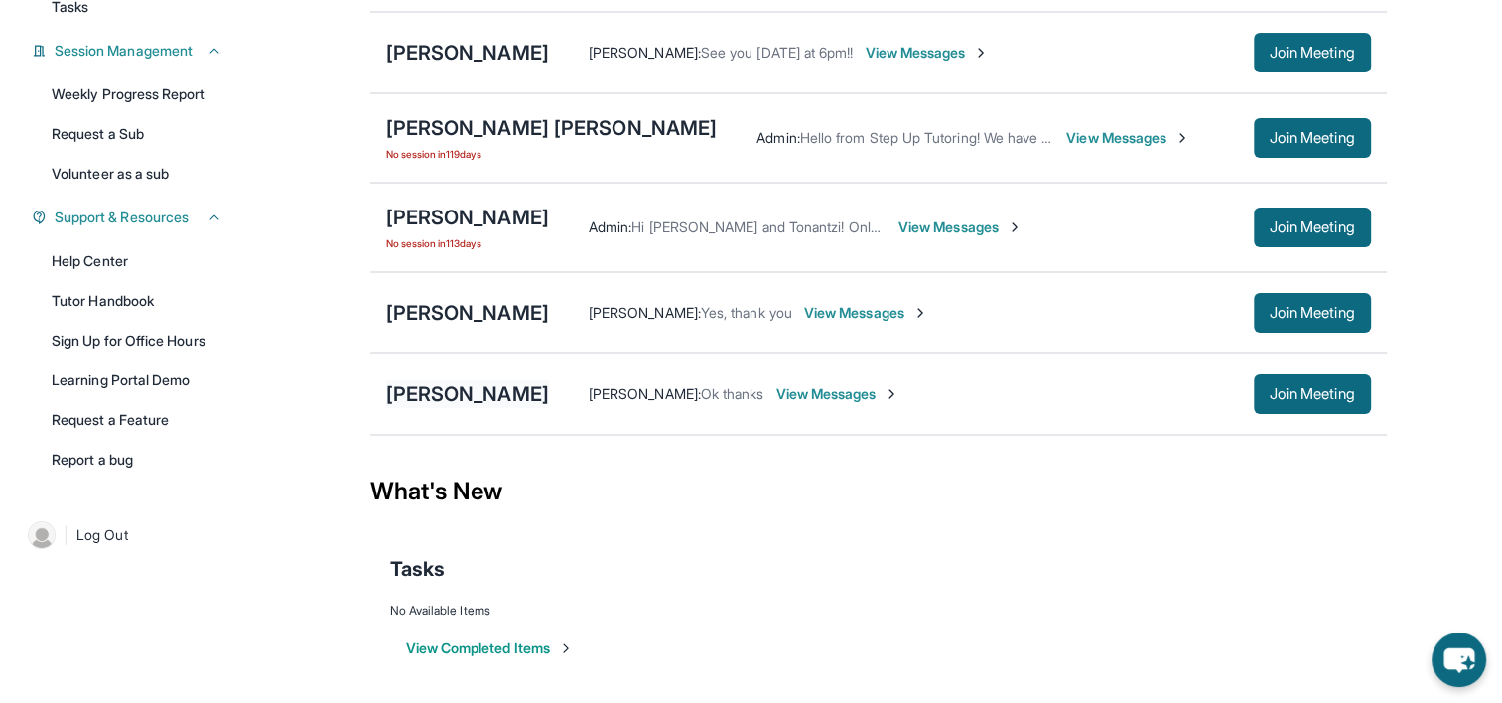
click at [540, 389] on div "[PERSON_NAME]" at bounding box center [467, 394] width 163 height 28
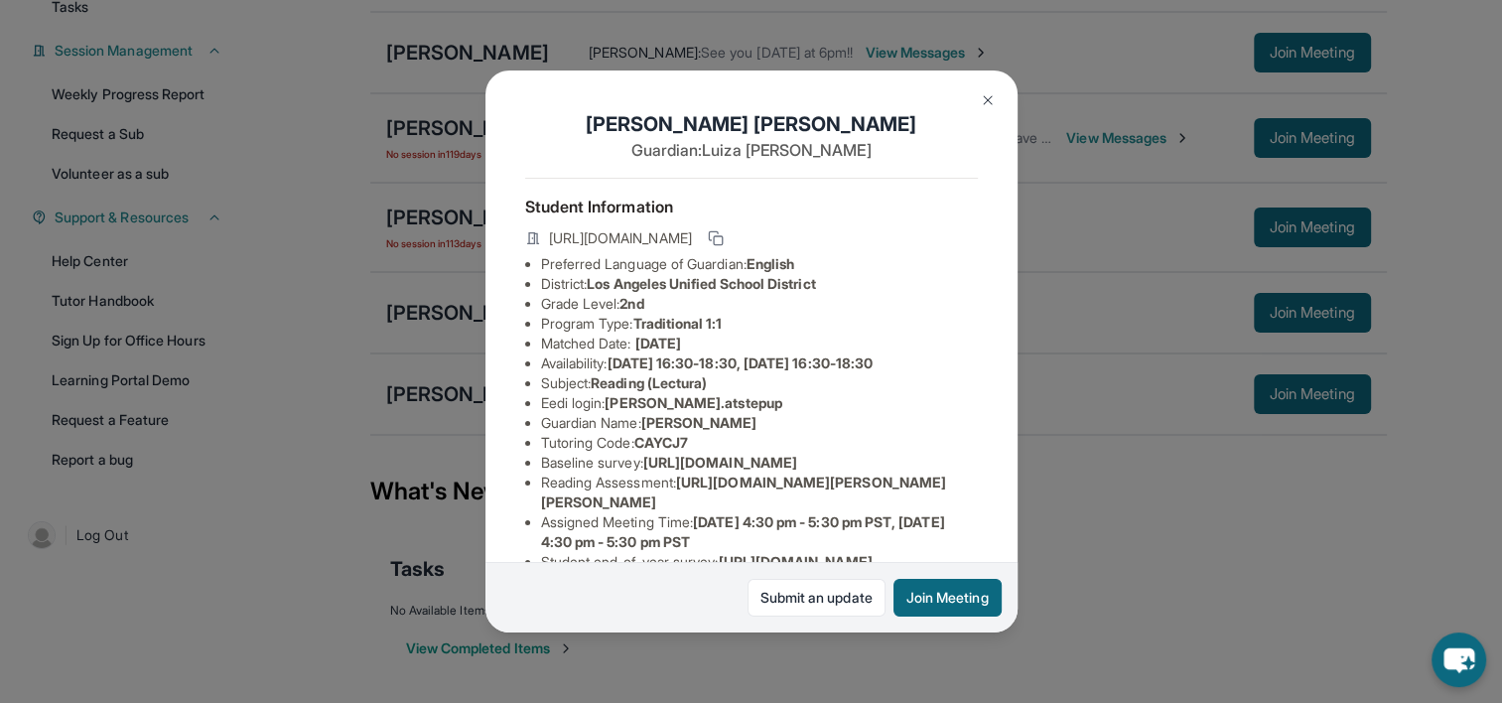
click at [990, 91] on button at bounding box center [988, 100] width 40 height 40
